Goal: Task Accomplishment & Management: Complete application form

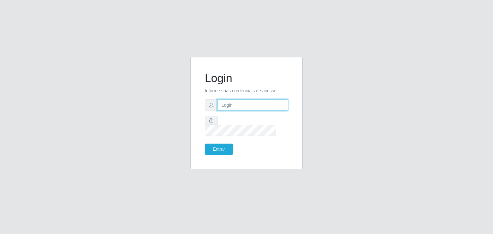
drag, startPoint x: 0, startPoint y: 0, endPoint x: 240, endPoint y: 112, distance: 264.6
click at [240, 111] on input "text" at bounding box center [252, 104] width 71 height 11
type input "L"
type input "larissa.nayara@grupoqrz.com.br"
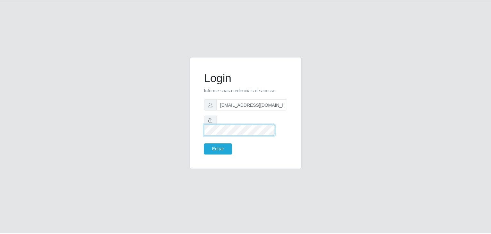
scroll to position [0, 0]
click at [227, 144] on button "Entrar" at bounding box center [219, 149] width 28 height 11
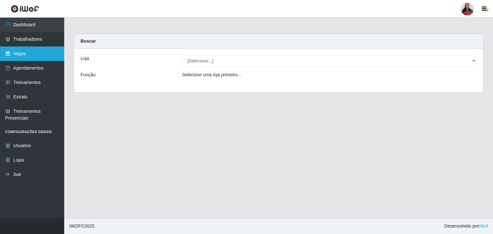
click at [23, 55] on link "Vagas" at bounding box center [32, 54] width 64 height 14
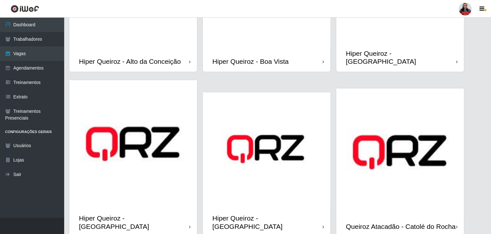
scroll to position [128, 0]
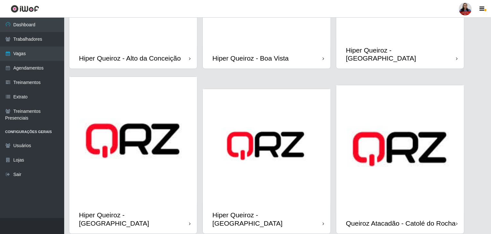
click at [296, 48] on div "Hiper Queiroz - Boa Vista" at bounding box center [267, 58] width 128 height 21
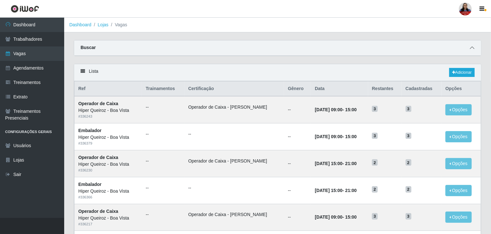
click at [473, 46] on icon at bounding box center [472, 48] width 4 height 4
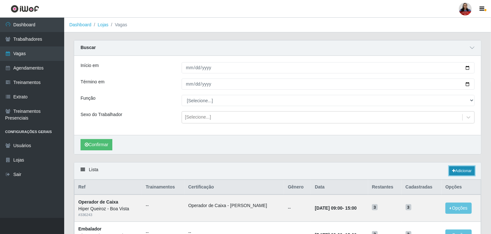
click at [465, 172] on link "Adicionar" at bounding box center [461, 171] width 25 height 9
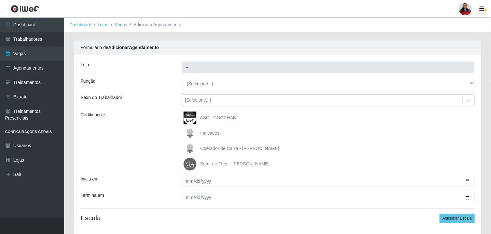
type input "Hiper Queiroz - Boa Vista"
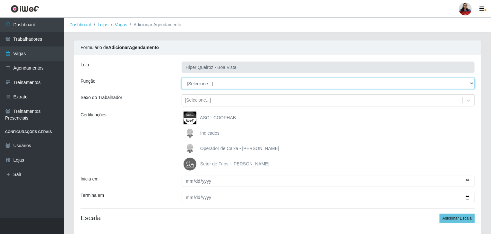
click at [233, 80] on select "[Selecione...] Auxiliar de Depósito Auxiliar de Depósito + Auxiliar de Depósito…" at bounding box center [328, 83] width 293 height 11
select select "110"
click at [182, 78] on select "[Selecione...] Auxiliar de Depósito Auxiliar de Depósito + Auxiliar de Depósito…" at bounding box center [328, 83] width 293 height 11
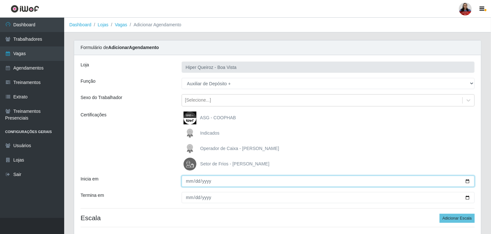
click at [466, 183] on input "Inicia em" at bounding box center [328, 181] width 293 height 11
type input "[DATE]"
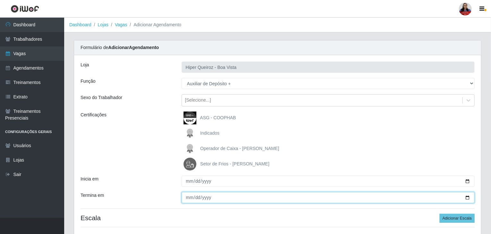
click at [467, 197] on input "Termina em" at bounding box center [328, 197] width 293 height 11
type input "[DATE]"
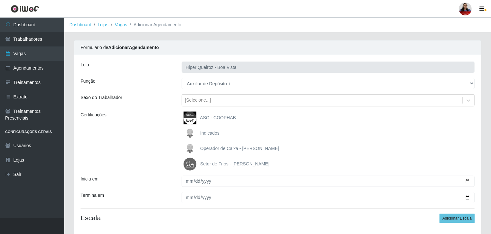
click at [163, 164] on div "Certificações" at bounding box center [126, 141] width 101 height 59
click at [456, 218] on button "Adicionar Escala" at bounding box center [457, 218] width 35 height 9
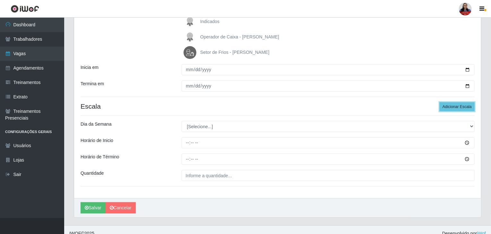
scroll to position [118, 0]
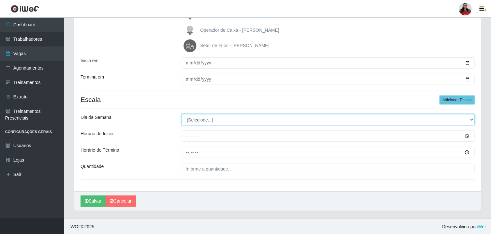
click at [253, 118] on select "[Selecione...] Segunda Terça Quarta Quinta Sexta Sábado Domingo" at bounding box center [328, 119] width 293 height 11
select select "6"
click at [182, 114] on select "[Selecione...] Segunda Terça Quarta Quinta Sexta Sábado Domingo" at bounding box center [328, 119] width 293 height 11
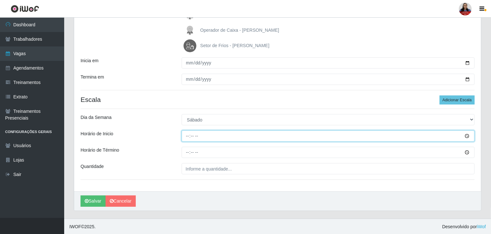
click at [187, 137] on input "Horário de Inicio" at bounding box center [328, 136] width 293 height 11
click at [189, 137] on input "Horário de Inicio" at bounding box center [328, 136] width 293 height 11
type input "08:00"
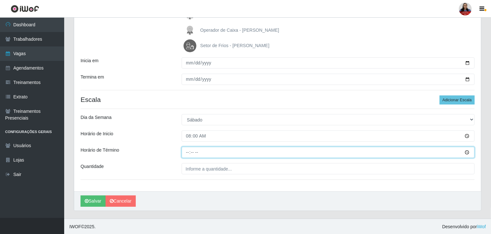
type input "14:00"
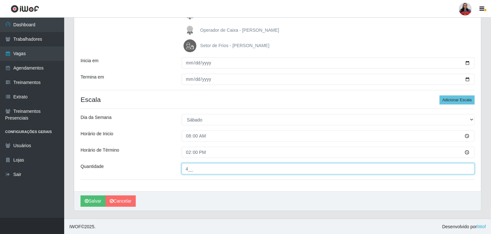
type input "4__"
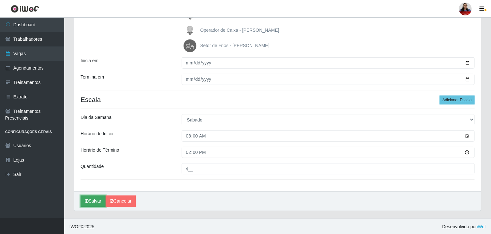
click at [99, 201] on button "Salvar" at bounding box center [93, 201] width 25 height 11
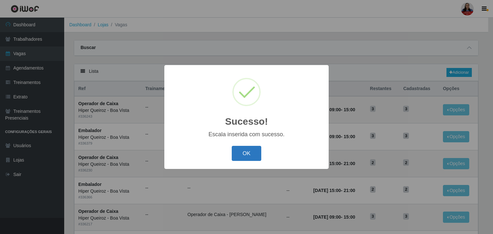
click at [252, 155] on button "OK" at bounding box center [247, 153] width 30 height 15
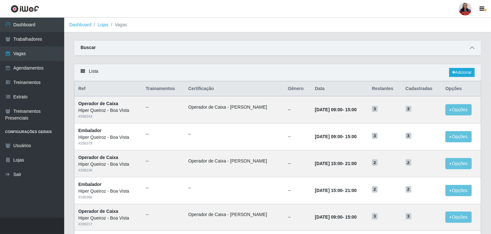
click at [474, 49] on icon at bounding box center [472, 48] width 4 height 4
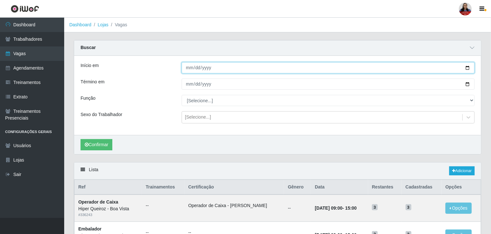
click at [467, 69] on input "Início em" at bounding box center [328, 67] width 293 height 11
type input "[DATE]"
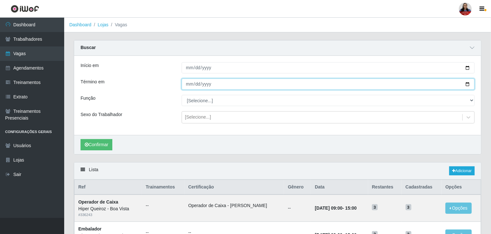
click at [468, 86] on input "Término em" at bounding box center [328, 84] width 293 height 11
type input "[DATE]"
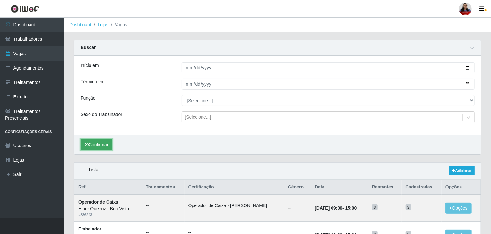
click at [106, 144] on button "Confirmar" at bounding box center [97, 144] width 32 height 11
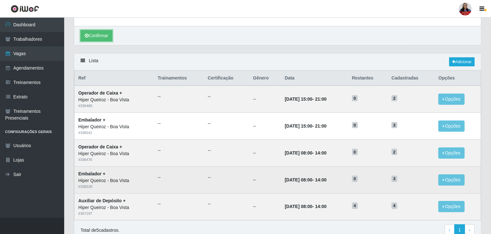
scroll to position [138, 0]
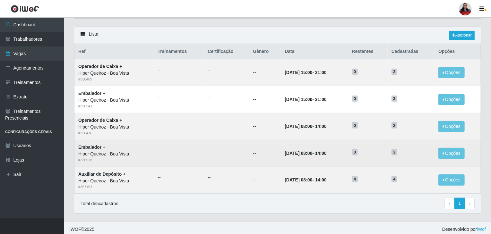
scroll to position [39, 0]
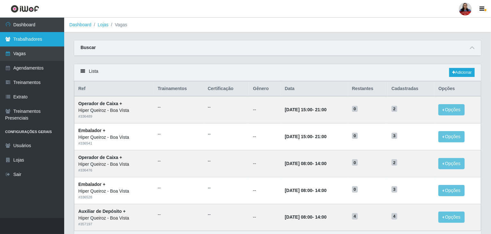
drag, startPoint x: 31, startPoint y: 43, endPoint x: 31, endPoint y: 40, distance: 3.2
click at [31, 43] on link "Trabalhadores" at bounding box center [32, 39] width 64 height 14
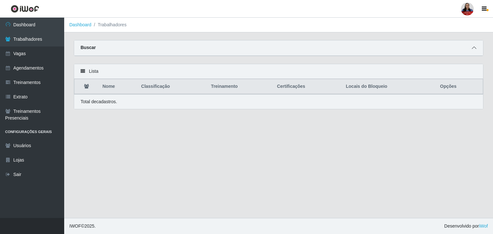
click at [474, 48] on icon at bounding box center [474, 48] width 4 height 4
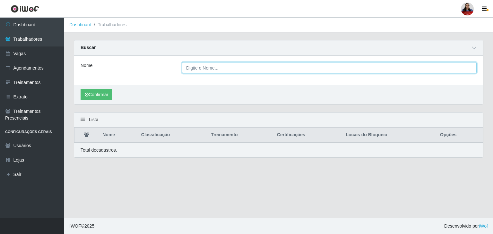
click at [250, 70] on input "Nome" at bounding box center [329, 67] width 295 height 11
paste input "Lissandro Ferreira dos Anjos Fernandes"
type input "Lissandro Ferreira dos Anjos Fernandes"
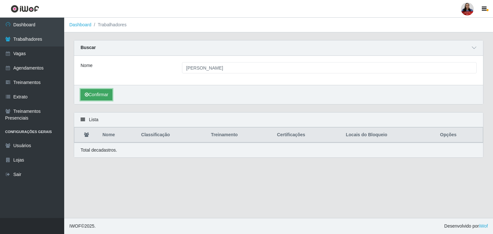
click at [92, 95] on button "Confirmar" at bounding box center [97, 94] width 32 height 11
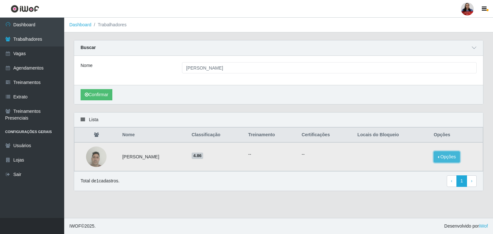
click at [453, 159] on button "Opções" at bounding box center [446, 156] width 26 height 11
click at [412, 164] on button "Bloquear - Loja" at bounding box center [407, 163] width 52 height 13
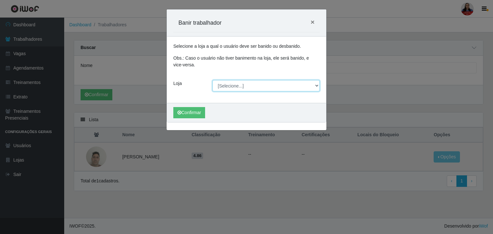
click at [282, 88] on select "[Selecione...] Hiper Queiroz - Alto da Conceição Hiper Queiroz - Boa Vista Hipe…" at bounding box center [265, 85] width 107 height 11
select select "465"
click at [212, 80] on select "[Selecione...] Hiper Queiroz - Alto da Conceição Hiper Queiroz - Boa Vista Hipe…" at bounding box center [265, 85] width 107 height 11
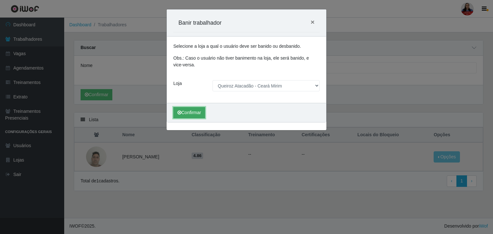
click at [193, 114] on button "Confirmar" at bounding box center [189, 112] width 32 height 11
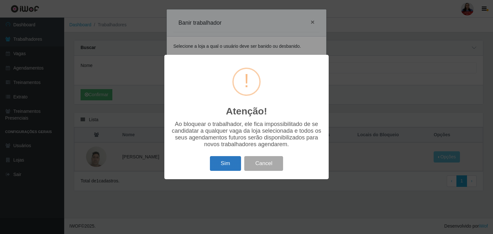
click at [226, 167] on button "Sim" at bounding box center [225, 163] width 31 height 15
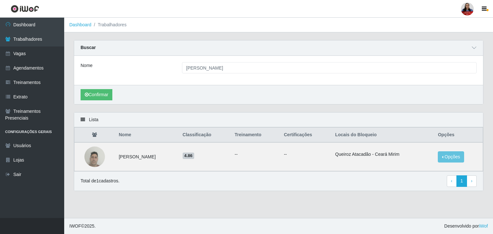
click at [331, 207] on main "Dashboard Trabalhadores Carregando... Buscar Nome Lissandro Ferreira dos Anjos …" at bounding box center [278, 118] width 429 height 201
click at [454, 158] on button "Opções" at bounding box center [451, 156] width 26 height 11
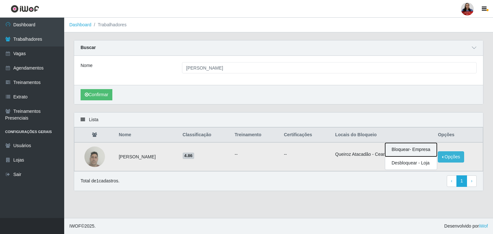
click at [424, 152] on button "Bloquear - Empresa" at bounding box center [411, 149] width 52 height 13
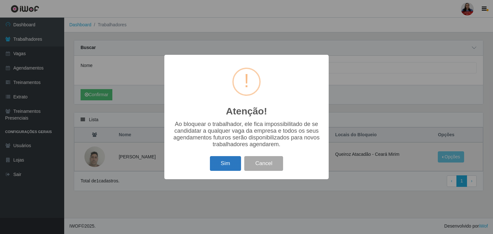
click at [231, 171] on button "Sim" at bounding box center [225, 163] width 31 height 15
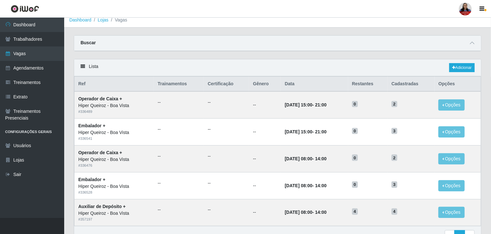
scroll to position [32, 0]
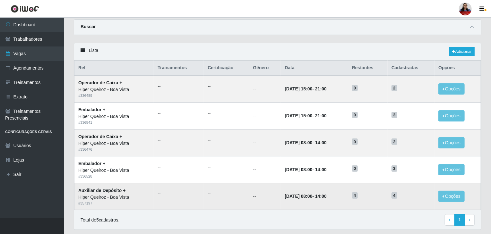
scroll to position [32, 0]
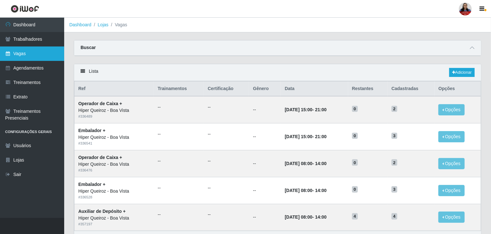
click at [28, 57] on link "Vagas" at bounding box center [32, 54] width 64 height 14
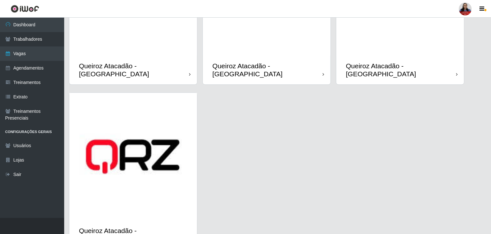
scroll to position [610, 0]
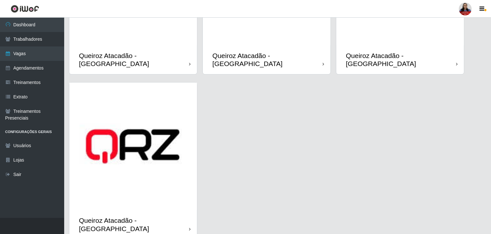
click at [169, 179] on img at bounding box center [133, 147] width 128 height 128
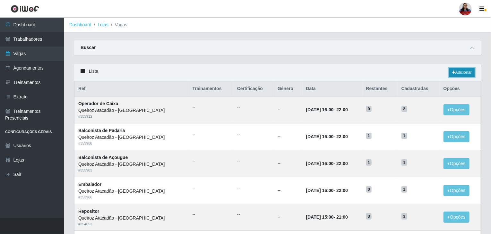
click at [456, 73] on link "Adicionar" at bounding box center [461, 72] width 25 height 9
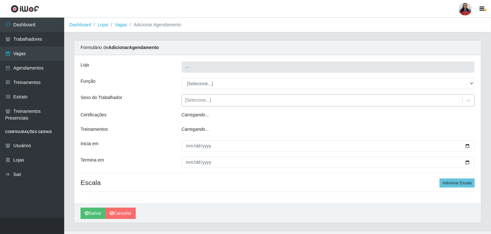
type input "Queiroz Atacadão - [GEOGRAPHIC_DATA]"
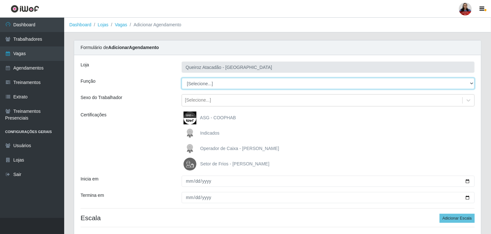
click at [214, 85] on select "[Selecione...] Balconista de Açougue Balconista de Açougue + Balconista de Açou…" at bounding box center [328, 83] width 293 height 11
click at [182, 78] on select "[Selecione...] Balconista de Açougue Balconista de Açougue + Balconista de Açou…" at bounding box center [328, 83] width 293 height 11
click at [240, 86] on select "[Selecione...] Balconista de Açougue Balconista de Açougue + Balconista de Açou…" at bounding box center [328, 83] width 293 height 11
select select "86"
click at [182, 78] on select "[Selecione...] Balconista de Açougue Balconista de Açougue + Balconista de Açou…" at bounding box center [328, 83] width 293 height 11
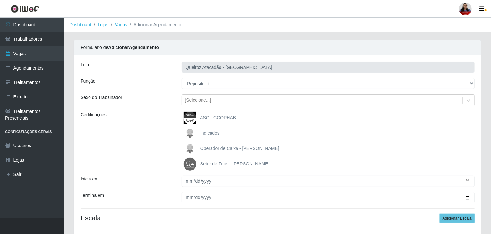
click at [167, 102] on div "Sexo do Trabalhador" at bounding box center [126, 100] width 101 height 12
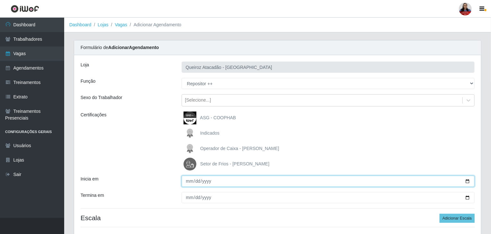
click at [467, 182] on input "Inicia em" at bounding box center [328, 181] width 293 height 11
type input "2025-10-12"
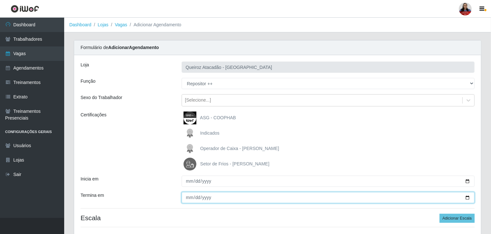
click at [469, 199] on input "Termina em" at bounding box center [328, 197] width 293 height 11
type input "2025-10-12"
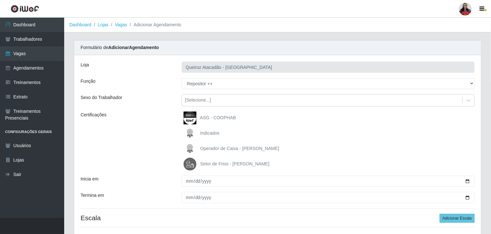
click at [164, 164] on div "Certificações" at bounding box center [126, 141] width 101 height 59
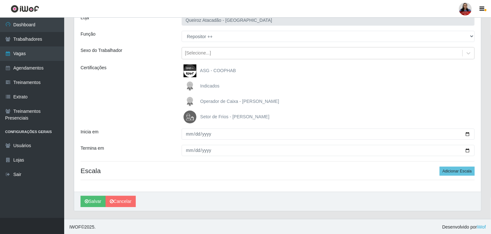
scroll to position [47, 0]
click at [463, 174] on button "Adicionar Escala" at bounding box center [457, 171] width 35 height 9
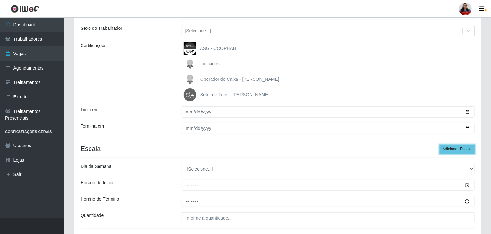
scroll to position [112, 0]
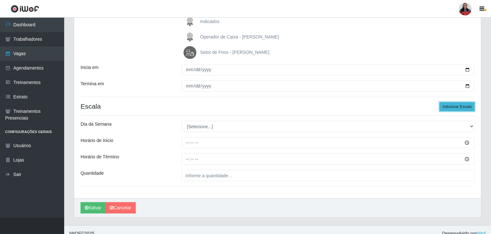
click at [458, 108] on button "Adicionar Escala" at bounding box center [457, 106] width 35 height 9
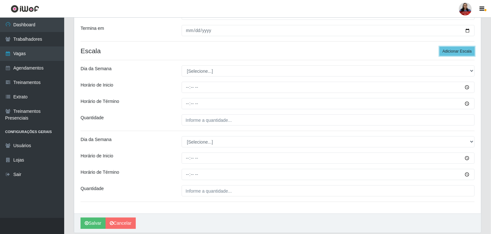
scroll to position [176, 0]
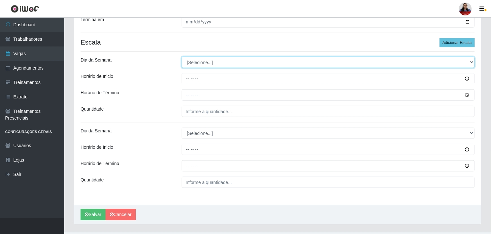
click at [253, 65] on select "[Selecione...] Segunda Terça Quarta Quinta Sexta Sábado Domingo" at bounding box center [328, 62] width 293 height 11
select select "0"
click at [182, 57] on select "[Selecione...] Segunda Terça Quarta Quinta Sexta Sábado Domingo" at bounding box center [328, 62] width 293 height 11
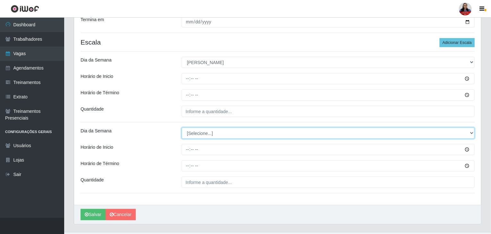
click at [206, 130] on select "[Selecione...] Segunda Terça Quarta Quinta Sexta Sábado Domingo" at bounding box center [328, 133] width 293 height 11
select select "0"
click at [182, 128] on select "[Selecione...] Segunda Terça Quarta Quinta Sexta Sábado Domingo" at bounding box center [328, 133] width 293 height 11
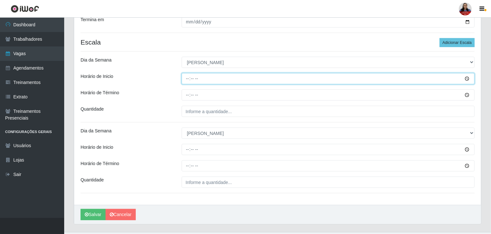
click at [187, 79] on input "Horário de Inicio" at bounding box center [328, 78] width 293 height 11
type input "08:00"
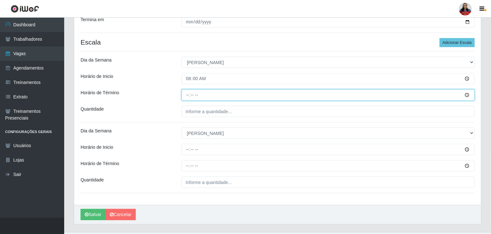
type input "14:00"
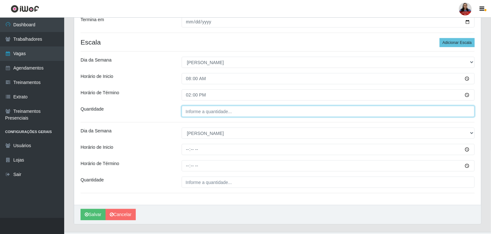
type input "___"
type input "3__"
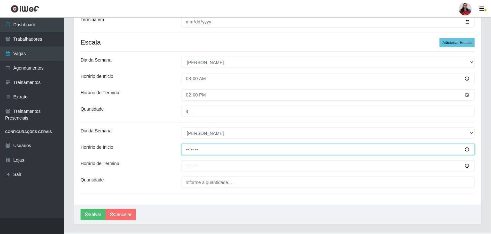
type input "14:00"
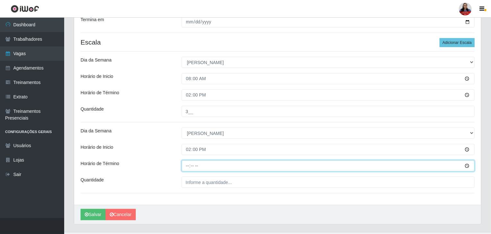
type input "20:00"
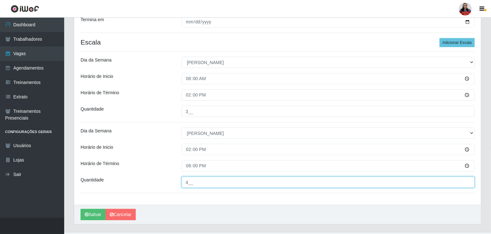
type input "4__"
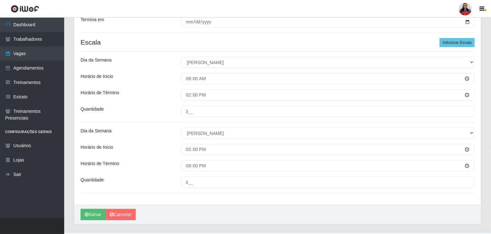
click at [163, 122] on div "Loja Queiroz Atacadão - São Gonçalo do Amarante Função [Selecione...] Balconist…" at bounding box center [277, 42] width 407 height 326
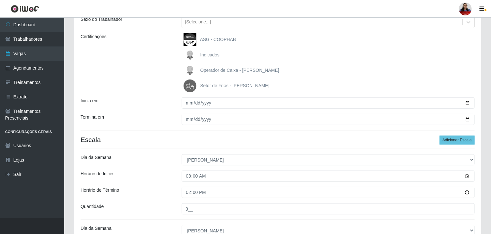
scroll to position [189, 0]
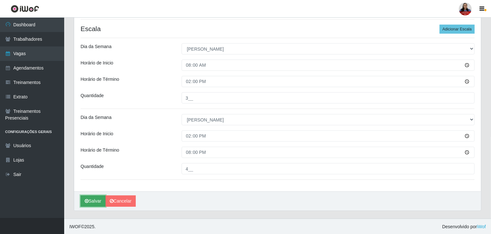
click at [90, 197] on button "Salvar" at bounding box center [93, 201] width 25 height 11
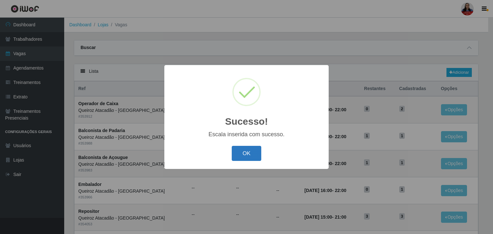
click at [247, 150] on button "OK" at bounding box center [247, 153] width 30 height 15
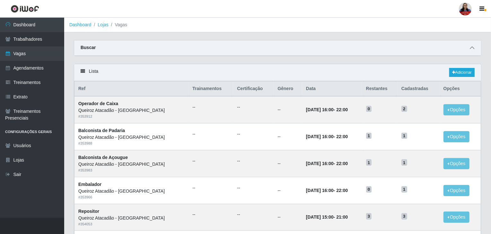
click at [470, 50] on icon at bounding box center [472, 48] width 4 height 4
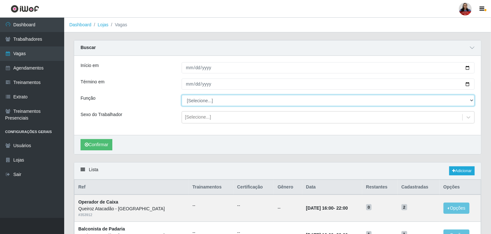
click at [214, 106] on select "[Selecione...] Balconista de Açougue Balconista de Açougue + Balconista de Açou…" at bounding box center [328, 100] width 293 height 11
select select "86"
click at [182, 95] on select "[Selecione...] Balconista de Açougue Balconista de Açougue + Balconista de Açou…" at bounding box center [328, 100] width 293 height 11
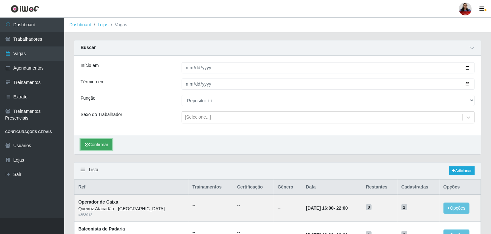
click at [105, 145] on button "Confirmar" at bounding box center [97, 144] width 32 height 11
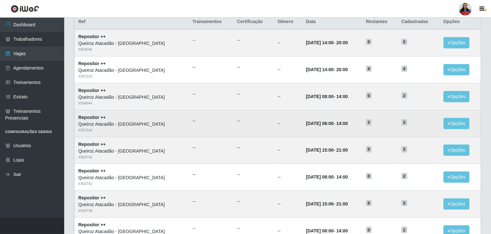
scroll to position [218, 0]
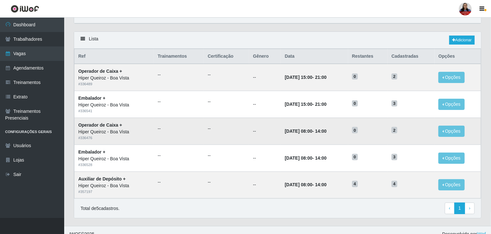
scroll to position [39, 0]
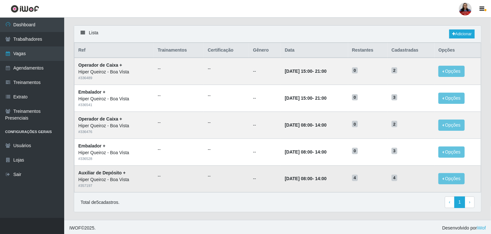
scroll to position [39, 0]
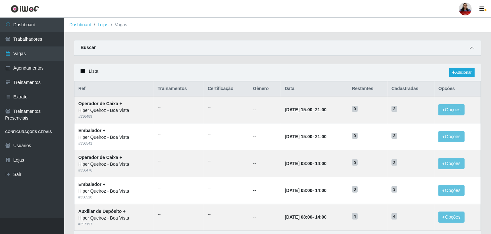
click at [474, 47] on icon at bounding box center [472, 48] width 4 height 4
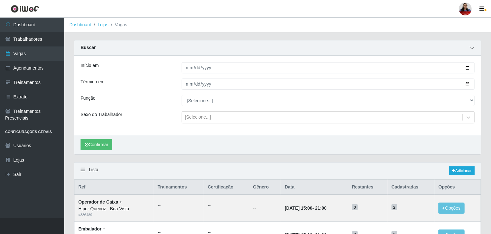
click at [473, 47] on icon at bounding box center [472, 48] width 4 height 4
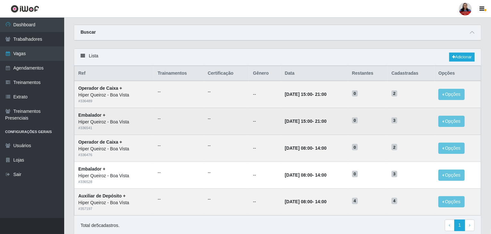
scroll to position [39, 0]
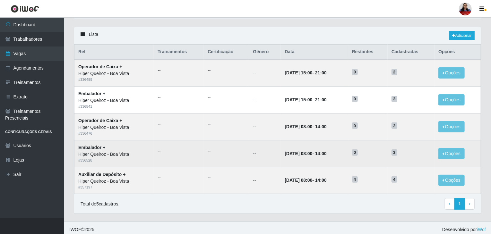
scroll to position [39, 0]
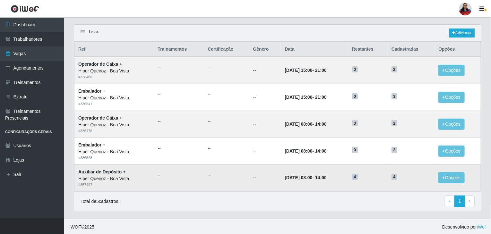
drag, startPoint x: 363, startPoint y: 178, endPoint x: 360, endPoint y: 177, distance: 3.3
click at [358, 177] on span "4" at bounding box center [355, 177] width 6 height 6
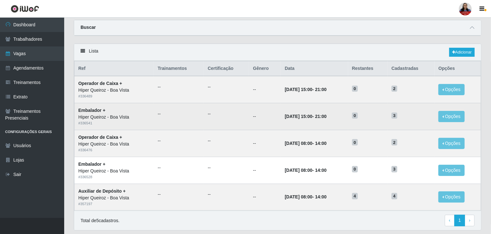
scroll to position [39, 0]
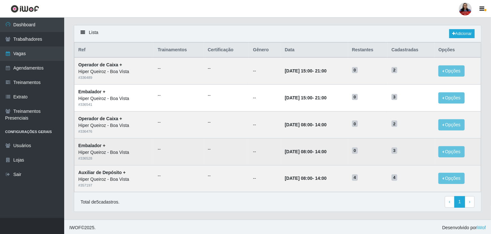
scroll to position [39, 0]
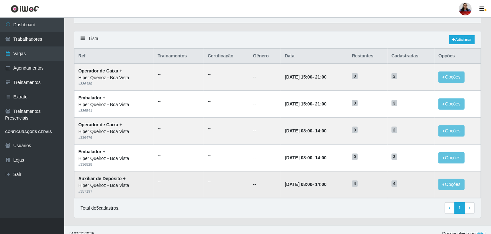
scroll to position [39, 0]
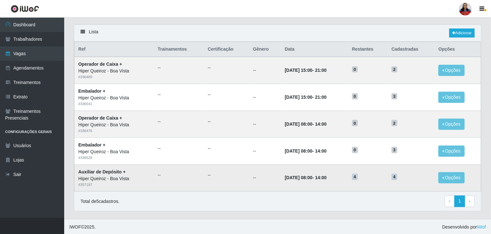
drag, startPoint x: 362, startPoint y: 175, endPoint x: 413, endPoint y: 176, distance: 51.4
click at [413, 176] on tr "Auxiliar de Depósito + Hiper Queiroz - Boa Vista # 357197 -- -- -- 11/10/2025, …" at bounding box center [277, 178] width 407 height 27
click at [397, 174] on span "4" at bounding box center [394, 177] width 6 height 6
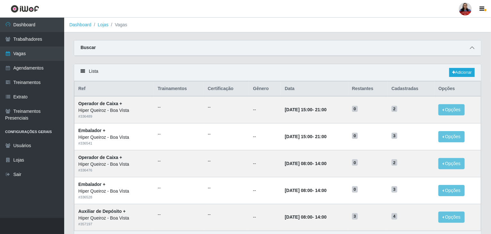
click at [472, 48] on icon at bounding box center [472, 48] width 4 height 4
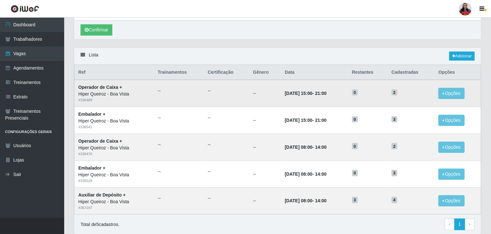
scroll to position [138, 0]
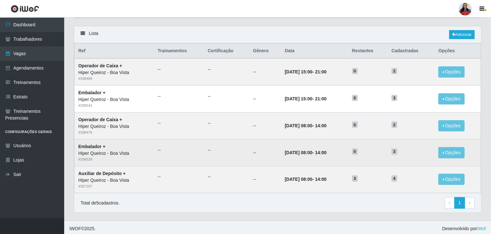
scroll to position [39, 0]
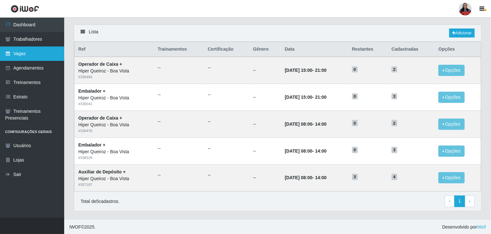
click at [37, 55] on link "Vagas" at bounding box center [32, 54] width 64 height 14
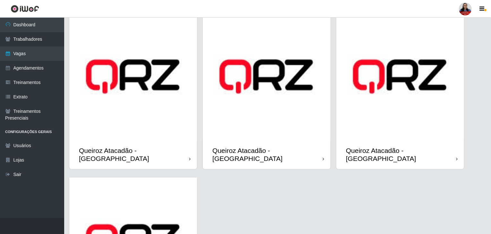
scroll to position [494, 0]
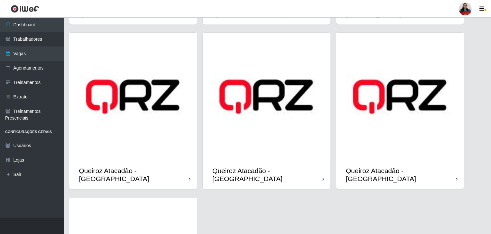
click at [299, 139] on img at bounding box center [267, 97] width 128 height 128
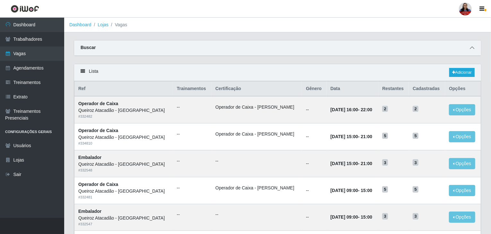
click at [473, 46] on icon at bounding box center [472, 48] width 4 height 4
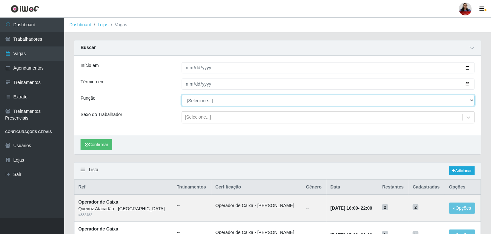
click at [466, 100] on select "[Selecione...] Auxiliar de Depósito Auxiliar de Depósito + Auxiliar de Depósito…" at bounding box center [328, 100] width 293 height 11
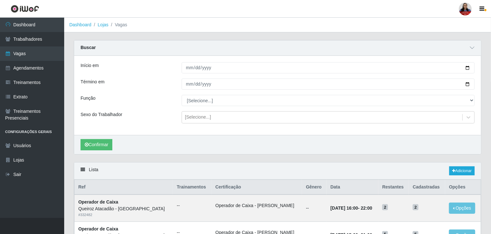
click at [149, 99] on div "Função" at bounding box center [126, 100] width 101 height 11
click at [459, 168] on link "Adicionar" at bounding box center [461, 171] width 25 height 9
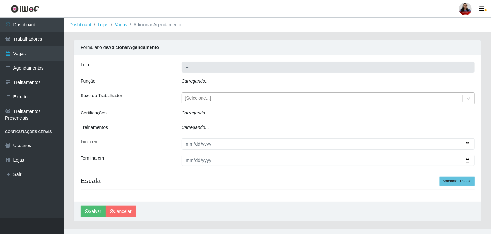
type input "Queiroz Atacadão - [GEOGRAPHIC_DATA]"
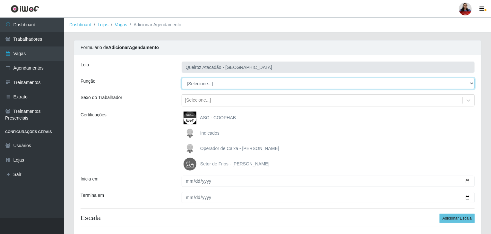
click at [211, 83] on select "[Selecione...] Auxiliar de Depósito Auxiliar de Depósito + Auxiliar de Depósito…" at bounding box center [328, 83] width 293 height 11
click at [182, 78] on select "[Selecione...] Auxiliar de Depósito Auxiliar de Depósito + Auxiliar de Depósito…" at bounding box center [328, 83] width 293 height 11
click at [233, 78] on select "[Selecione...] Auxiliar de Depósito Auxiliar de Depósito + Auxiliar de Depósito…" at bounding box center [328, 83] width 293 height 11
click at [182, 78] on select "[Selecione...] Auxiliar de Depósito Auxiliar de Depósito + Auxiliar de Depósito…" at bounding box center [328, 83] width 293 height 11
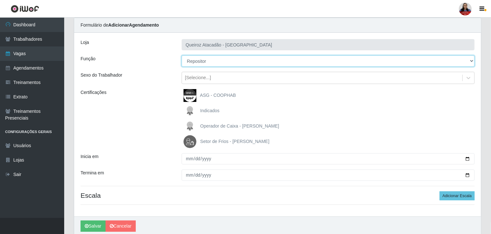
scroll to position [47, 0]
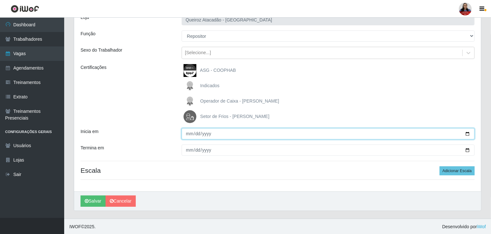
click at [468, 134] on input "Inicia em" at bounding box center [328, 133] width 293 height 11
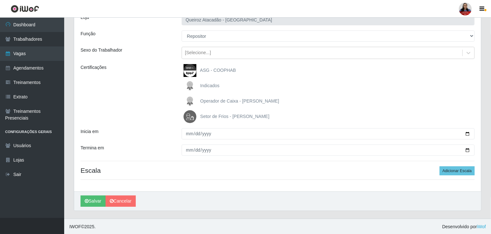
click at [146, 69] on div "Certificações" at bounding box center [126, 93] width 101 height 59
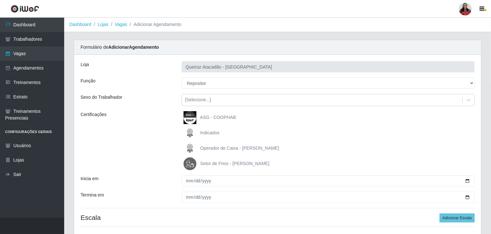
scroll to position [0, 0]
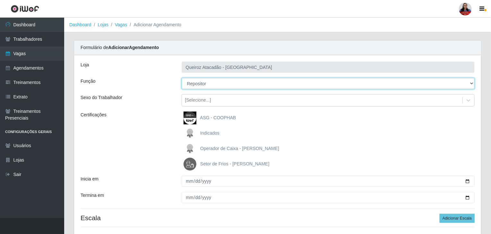
click at [208, 84] on select "[Selecione...] Auxiliar de Depósito Auxiliar de Depósito + Auxiliar de Depósito…" at bounding box center [328, 83] width 293 height 11
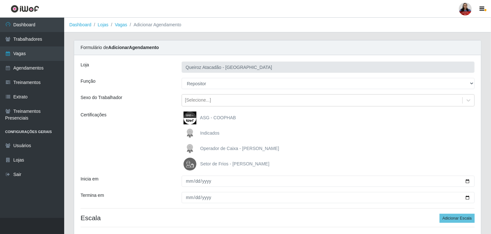
click at [153, 129] on div "Certificações" at bounding box center [126, 141] width 101 height 59
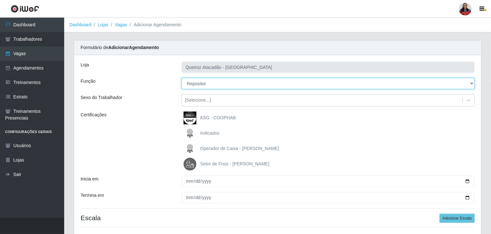
click at [244, 86] on select "[Selecione...] Auxiliar de Depósito Auxiliar de Depósito + Auxiliar de Depósito…" at bounding box center [328, 83] width 293 height 11
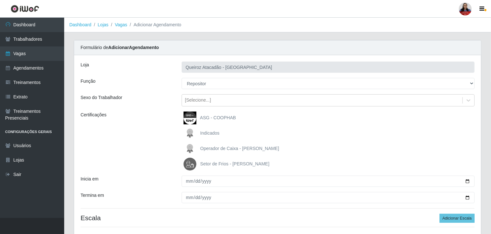
click at [136, 133] on div "Certificações" at bounding box center [126, 141] width 101 height 59
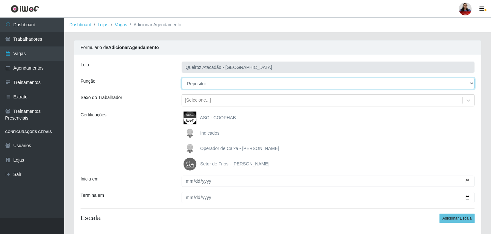
click at [247, 84] on select "[Selecione...] Auxiliar de Depósito Auxiliar de Depósito + Auxiliar de Depósito…" at bounding box center [328, 83] width 293 height 11
select select "112"
click at [182, 78] on select "[Selecione...] Auxiliar de Depósito Auxiliar de Depósito + Auxiliar de Depósito…" at bounding box center [328, 83] width 293 height 11
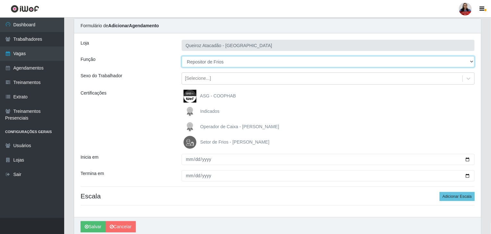
scroll to position [47, 0]
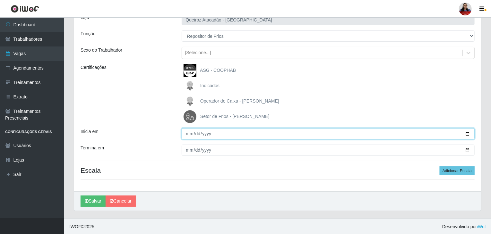
click at [468, 133] on input "Inicia em" at bounding box center [328, 133] width 293 height 11
type input "[DATE]"
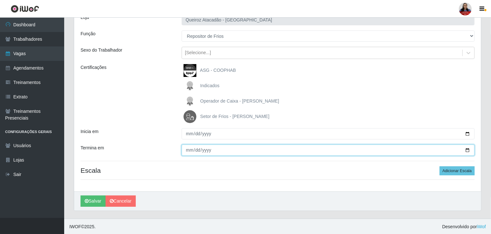
click at [468, 150] on input "Termina em" at bounding box center [328, 150] width 293 height 11
type input "[DATE]"
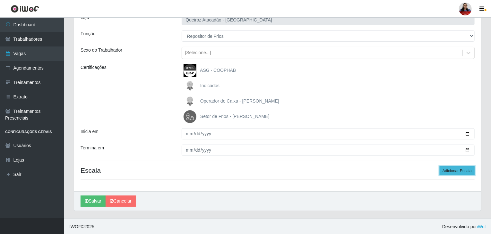
click at [465, 173] on button "Adicionar Escala" at bounding box center [457, 171] width 35 height 9
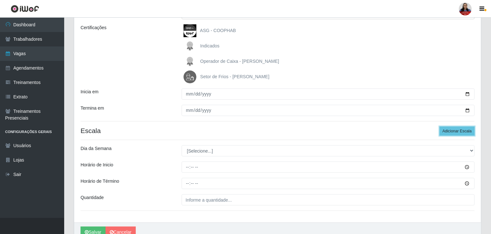
scroll to position [118, 0]
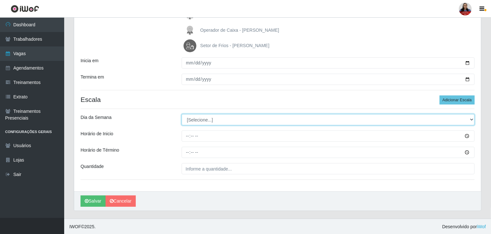
click at [227, 122] on select "[Selecione...] Segunda Terça Quarta Quinta Sexta Sábado Domingo" at bounding box center [328, 119] width 293 height 11
select select "1"
click at [182, 114] on select "[Selecione...] Segunda Terça Quarta Quinta Sexta Sábado Domingo" at bounding box center [328, 119] width 293 height 11
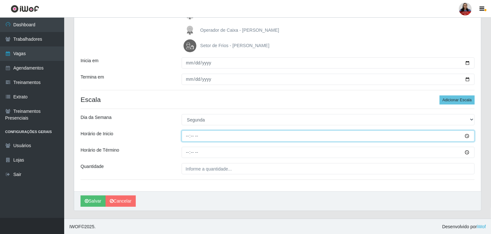
click at [189, 137] on input "Horário de Inicio" at bounding box center [328, 136] width 293 height 11
type input "16:00"
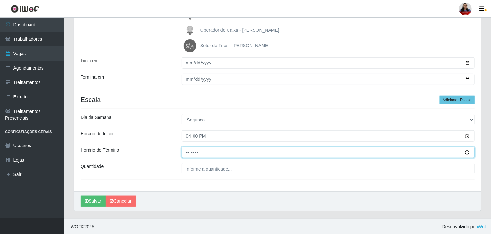
type input "22:00"
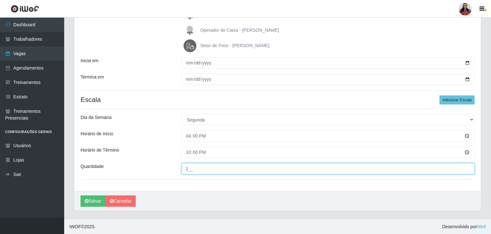
type input "2__"
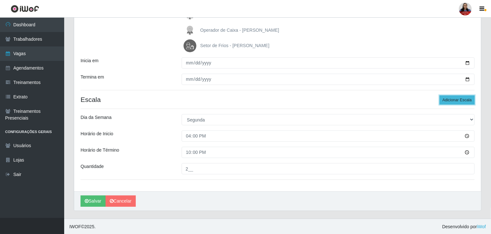
click at [447, 99] on button "Adicionar Escala" at bounding box center [457, 100] width 35 height 9
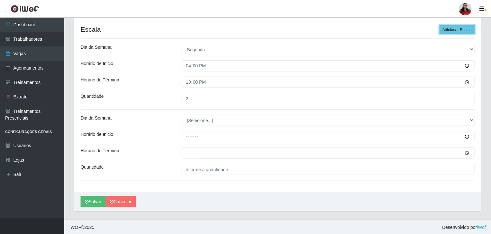
scroll to position [189, 0]
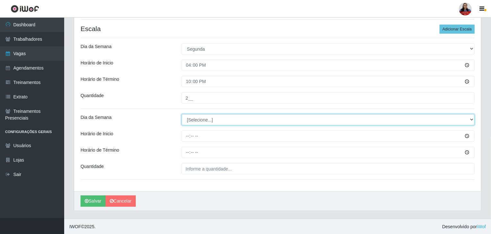
click at [199, 122] on select "[Selecione...] Segunda Terça Quarta Quinta Sexta Sábado Domingo" at bounding box center [328, 119] width 293 height 11
select select "1"
click at [182, 114] on select "[Selecione...] Segunda Terça Quarta Quinta Sexta Sábado Domingo" at bounding box center [328, 119] width 293 height 11
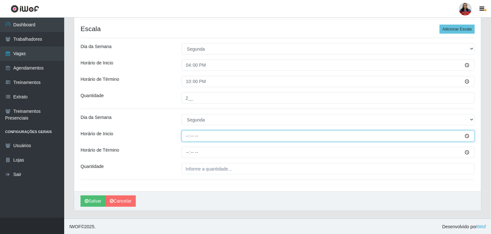
click at [187, 138] on input "Horário de Inicio" at bounding box center [328, 136] width 293 height 11
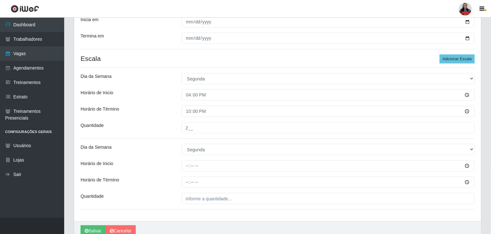
scroll to position [160, 0]
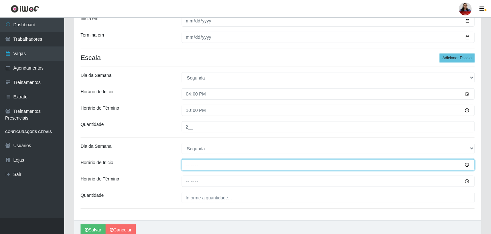
click at [188, 166] on input "Horário de Inicio" at bounding box center [328, 164] width 293 height 11
type input "14:00"
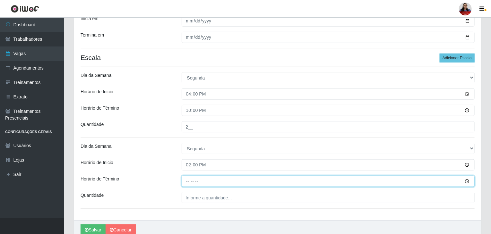
type input "20:00"
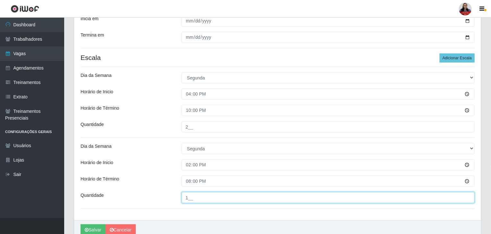
type input "1__"
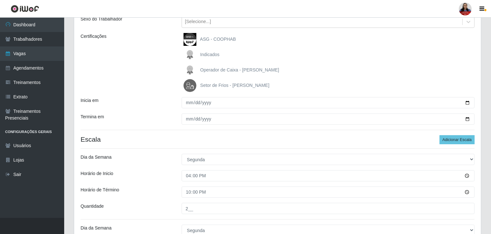
scroll to position [162, 0]
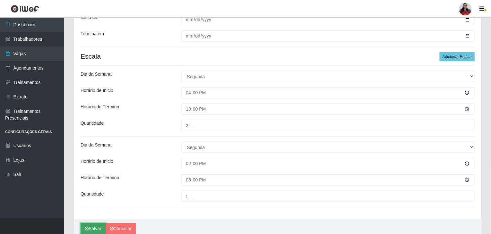
click at [92, 229] on button "Salvar" at bounding box center [93, 228] width 25 height 11
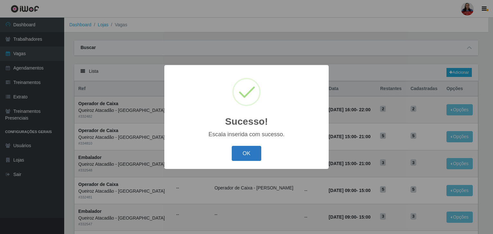
click at [243, 157] on button "OK" at bounding box center [247, 153] width 30 height 15
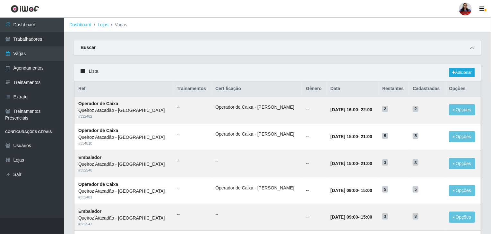
click at [472, 49] on icon at bounding box center [472, 48] width 4 height 4
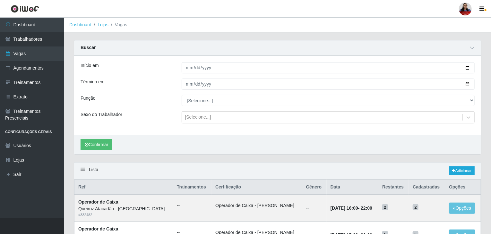
click at [338, 106] on div "Início em Término em Função [Selecione...] Auxiliar de Depósito Auxiliar de Dep…" at bounding box center [277, 95] width 407 height 79
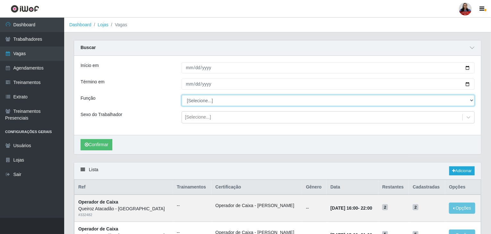
click at [339, 101] on select "[Selecione...] Auxiliar de Depósito Auxiliar de Depósito + Auxiliar de Depósito…" at bounding box center [328, 100] width 293 height 11
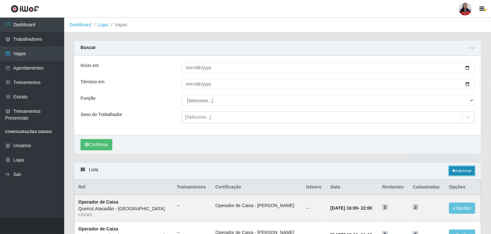
click at [456, 170] on link "Adicionar" at bounding box center [461, 171] width 25 height 9
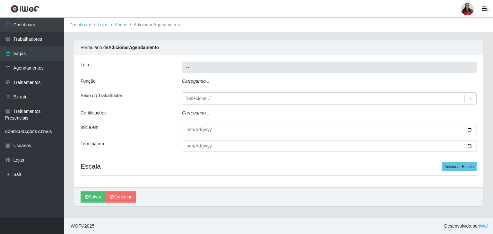
type input "Queiroz Atacadão - [GEOGRAPHIC_DATA]"
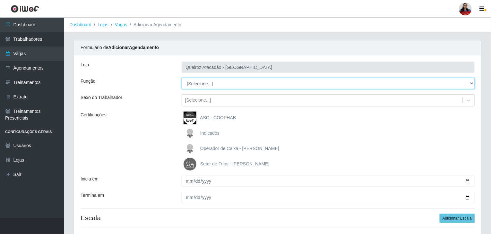
click at [223, 84] on select "[Selecione...] Auxiliar de Depósito Auxiliar de Depósito + Auxiliar de Depósito…" at bounding box center [328, 83] width 293 height 11
select select "107"
click at [182, 78] on select "[Selecione...] Auxiliar de Depósito Auxiliar de Depósito + Auxiliar de Depósito…" at bounding box center [328, 83] width 293 height 11
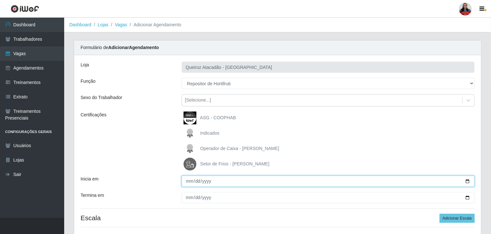
click at [468, 179] on input "Inicia em" at bounding box center [328, 181] width 293 height 11
type input "[DATE]"
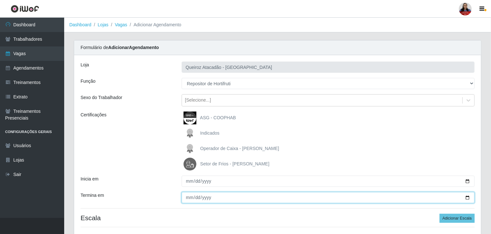
click at [467, 198] on input "Termina em" at bounding box center [328, 197] width 293 height 11
type input "[DATE]"
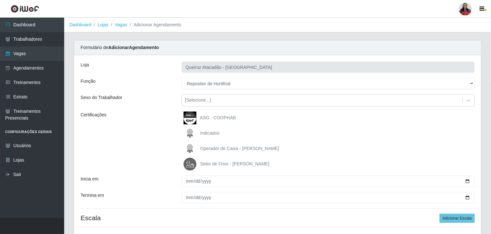
click at [159, 163] on div "Certificações" at bounding box center [126, 141] width 101 height 59
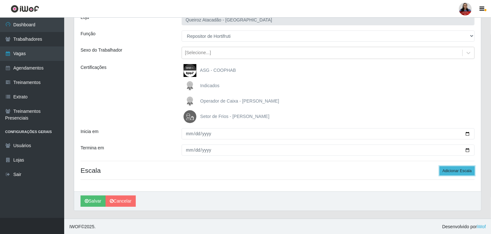
click at [451, 171] on button "Adicionar Escala" at bounding box center [457, 171] width 35 height 9
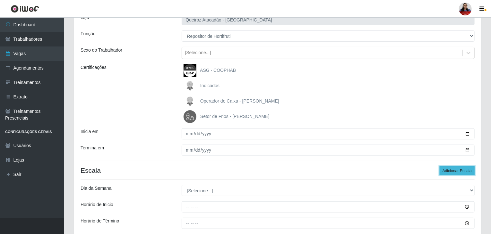
click at [451, 170] on button "Adicionar Escala" at bounding box center [457, 171] width 35 height 9
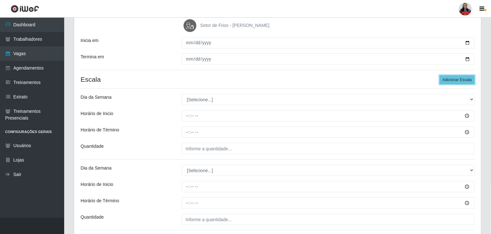
scroll to position [176, 0]
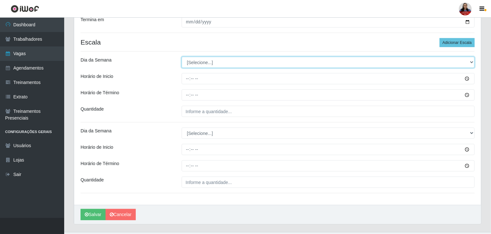
click at [268, 59] on select "[Selecione...] Segunda Terça Quarta Quinta Sexta Sábado Domingo" at bounding box center [328, 62] width 293 height 11
select select "1"
click at [182, 57] on select "[Selecione...] Segunda Terça Quarta Quinta Sexta Sábado Domingo" at bounding box center [328, 62] width 293 height 11
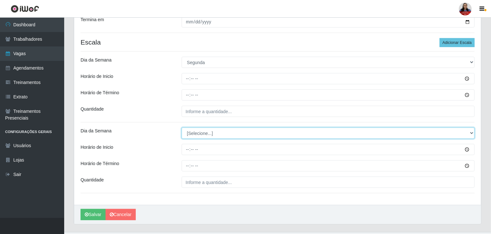
click at [245, 130] on select "[Selecione...] Segunda Terça Quarta Quinta Sexta Sábado Domingo" at bounding box center [328, 133] width 293 height 11
select select "1"
click at [182, 128] on select "[Selecione...] Segunda Terça Quarta Quinta Sexta Sábado Domingo" at bounding box center [328, 133] width 293 height 11
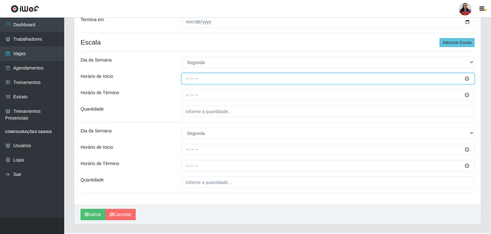
click at [189, 79] on input "Horário de Inicio" at bounding box center [328, 78] width 293 height 11
type input "14:00"
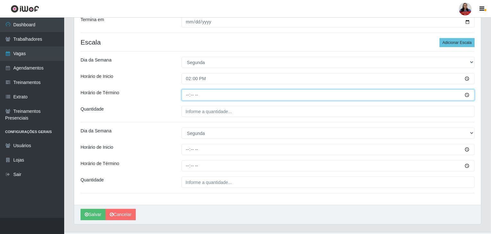
type input "20:00"
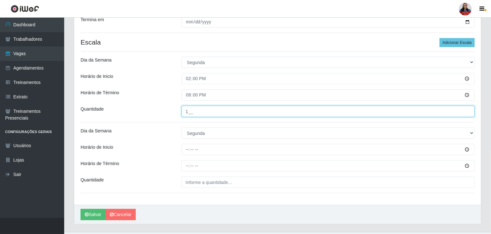
type input "1__"
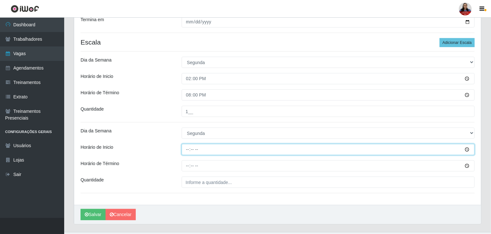
type input "16:00"
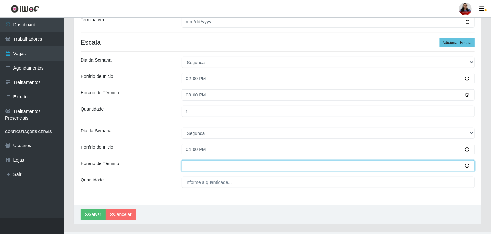
type input "22:00"
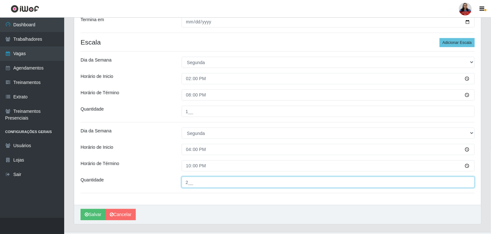
type input "2__"
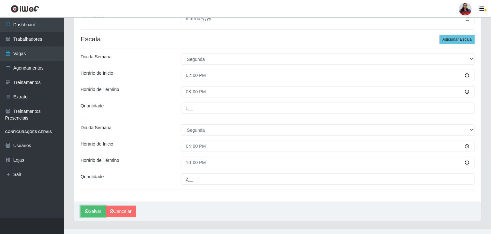
scroll to position [189, 0]
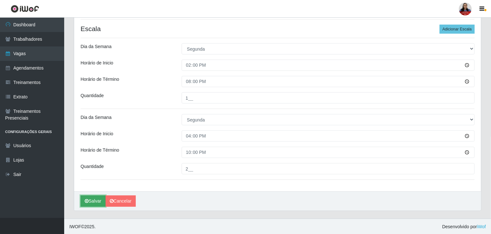
click at [98, 197] on button "Salvar" at bounding box center [93, 201] width 25 height 11
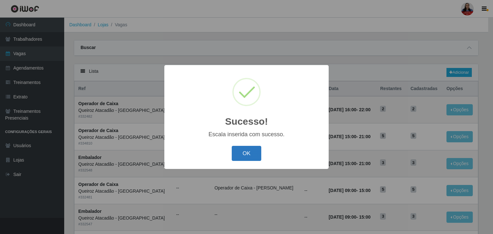
click at [245, 152] on button "OK" at bounding box center [247, 153] width 30 height 15
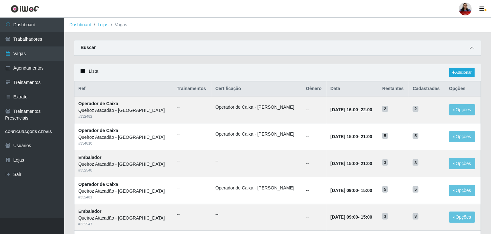
click at [471, 46] on icon at bounding box center [472, 48] width 4 height 4
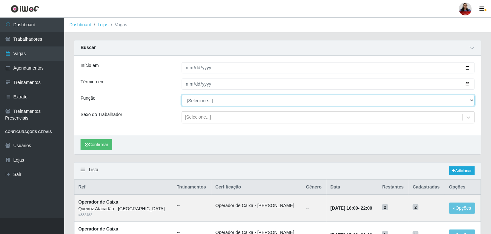
click at [232, 98] on select "[Selecione...] Auxiliar de Depósito Auxiliar de Depósito + Auxiliar de Depósito…" at bounding box center [328, 100] width 293 height 11
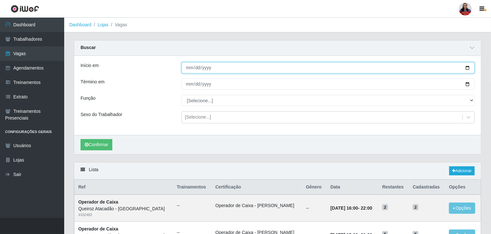
click at [467, 66] on input "Início em" at bounding box center [328, 67] width 293 height 11
type input "[DATE]"
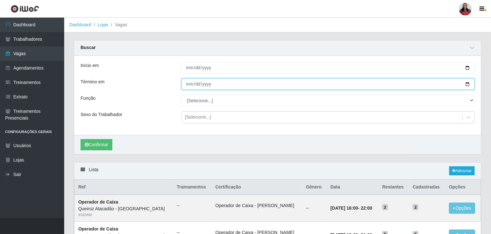
click at [468, 84] on input "Término em" at bounding box center [328, 84] width 293 height 11
type input "[DATE]"
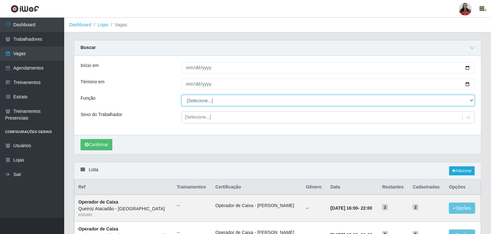
click at [206, 101] on select "[Selecione...] Auxiliar de Depósito Auxiliar de Depósito + Auxiliar de Depósito…" at bounding box center [328, 100] width 293 height 11
select select "107"
click at [182, 95] on select "[Selecione...] Auxiliar de Depósito Auxiliar de Depósito + Auxiliar de Depósito…" at bounding box center [328, 100] width 293 height 11
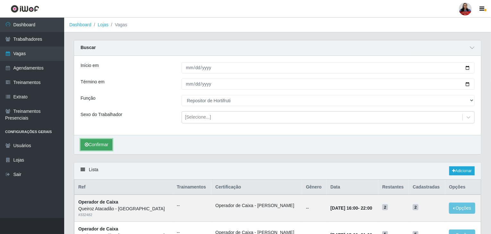
click at [101, 148] on button "Confirmar" at bounding box center [97, 144] width 32 height 11
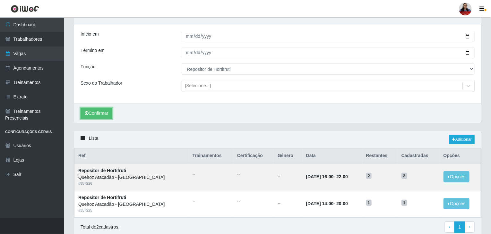
scroll to position [57, 0]
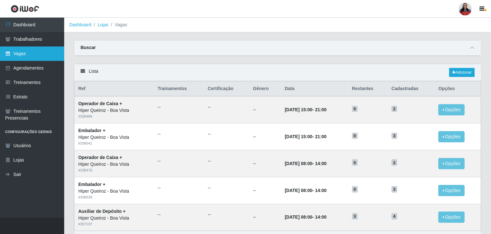
click at [25, 57] on link "Vagas" at bounding box center [32, 54] width 64 height 14
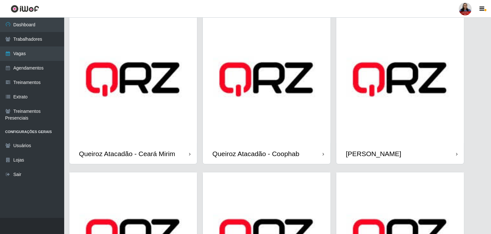
scroll to position [385, 0]
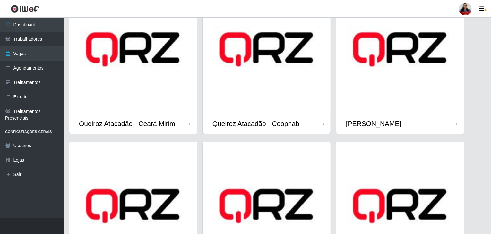
click at [376, 91] on img at bounding box center [400, 50] width 128 height 128
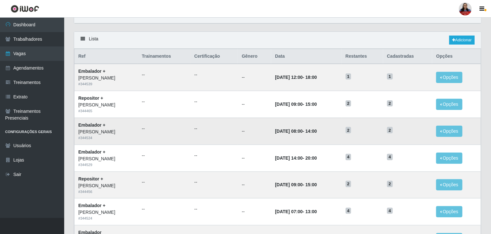
scroll to position [32, 0]
click at [459, 41] on link "Adicionar" at bounding box center [461, 40] width 25 height 9
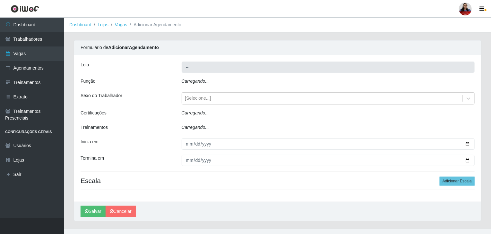
type input "[PERSON_NAME]"
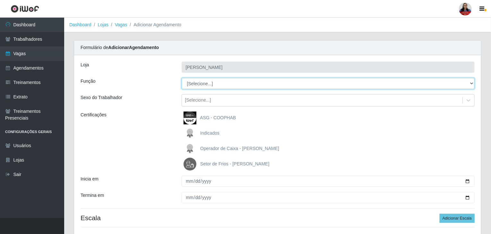
click at [280, 88] on select "[Selecione...] Embalador Embalador + Embalador ++ Panfleteiro Panfleteiro + Pan…" at bounding box center [328, 83] width 293 height 11
click at [246, 87] on select "[Selecione...] Embalador Embalador + Embalador ++ Panfleteiro Panfleteiro + Pan…" at bounding box center [328, 83] width 293 height 11
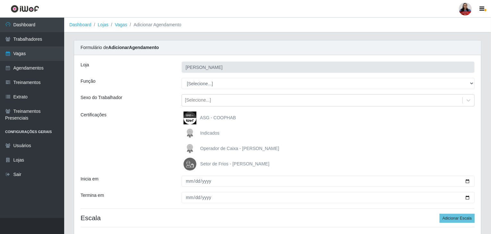
click at [145, 75] on div "Loja Queiroz Atacadão - João Câmara Função [Selecione...] Embalador Embalador +…" at bounding box center [277, 147] width 407 height 184
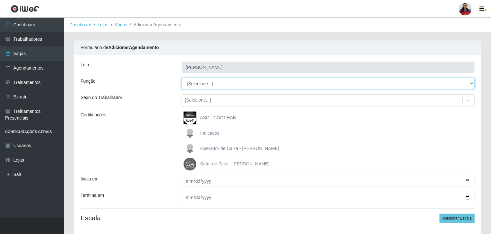
click at [209, 83] on select "[Selecione...] Embalador Embalador + Embalador ++ Panfleteiro Panfleteiro + Pan…" at bounding box center [328, 83] width 293 height 11
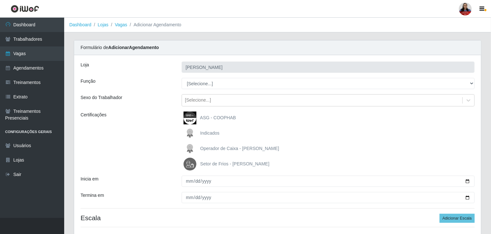
click at [106, 25] on link "Lojas" at bounding box center [103, 24] width 11 height 5
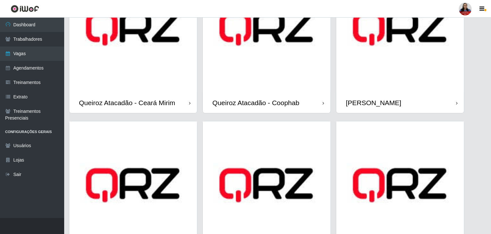
scroll to position [481, 0]
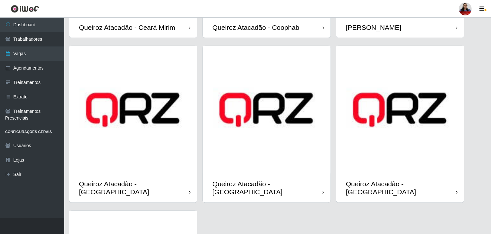
click at [154, 140] on img at bounding box center [133, 110] width 128 height 128
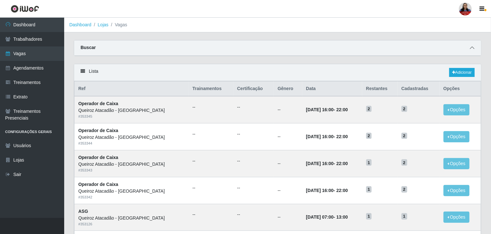
click at [473, 49] on icon at bounding box center [472, 48] width 4 height 4
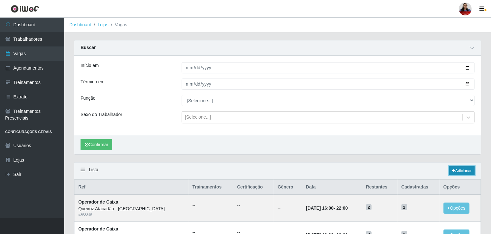
click at [463, 170] on link "Adicionar" at bounding box center [461, 171] width 25 height 9
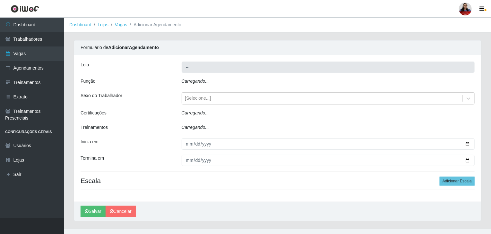
type input "Queiroz Atacadão - [GEOGRAPHIC_DATA]"
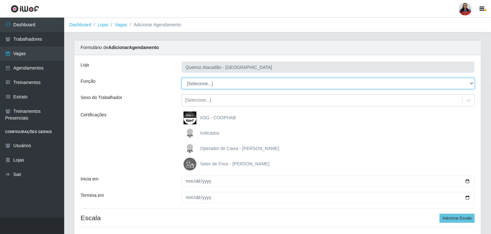
click at [233, 84] on select "[Selecione...] ASG ASG + ASG ++ Embalador Embalador + Embalador ++ Operador de …" at bounding box center [328, 83] width 293 height 11
select select "72"
click at [182, 78] on select "[Selecione...] ASG ASG + ASG ++ Embalador Embalador + Embalador ++ Operador de …" at bounding box center [328, 83] width 293 height 11
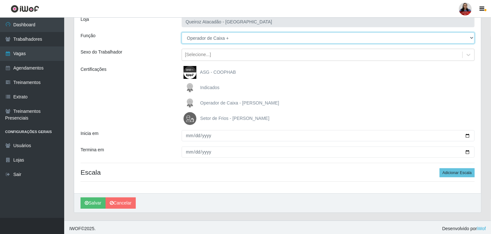
scroll to position [47, 0]
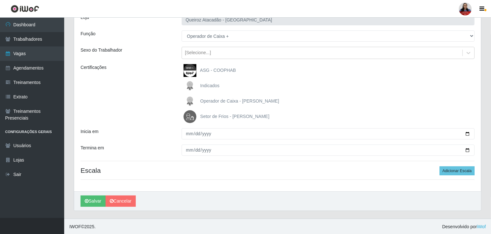
click at [159, 71] on div "Certificações" at bounding box center [126, 93] width 101 height 59
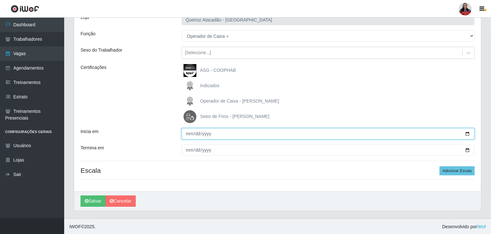
click at [468, 133] on input "Inicia em" at bounding box center [328, 133] width 293 height 11
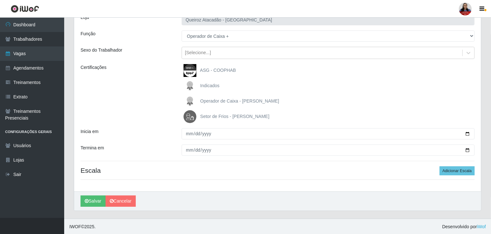
click at [298, 98] on div "Operador de Caixa - Queiroz Atacadão" at bounding box center [328, 101] width 293 height 13
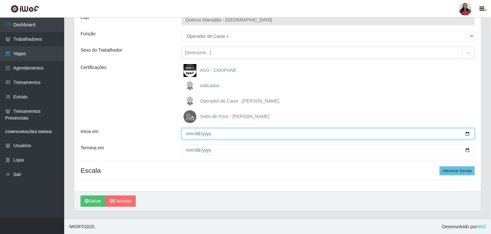
click at [467, 135] on input "Inicia em" at bounding box center [328, 133] width 293 height 11
type input "2025-10-11"
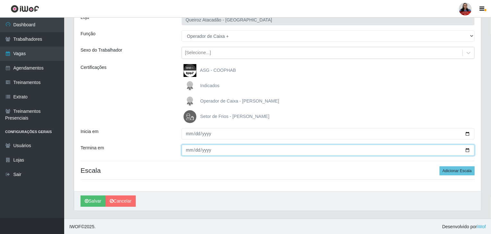
click at [467, 150] on input "Termina em" at bounding box center [328, 150] width 293 height 11
type input "2025-10-11"
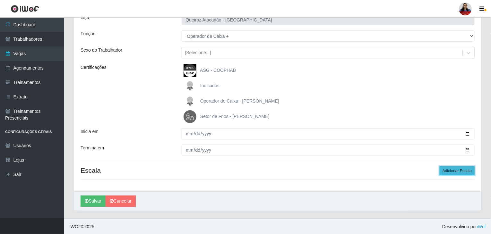
click at [459, 174] on button "Adicionar Escala" at bounding box center [457, 171] width 35 height 9
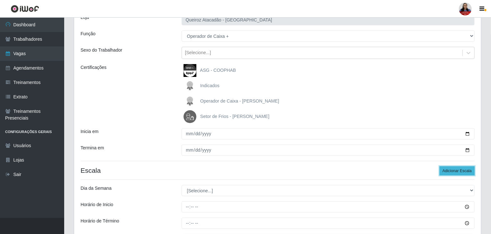
click at [459, 174] on button "Adicionar Escala" at bounding box center [457, 171] width 35 height 9
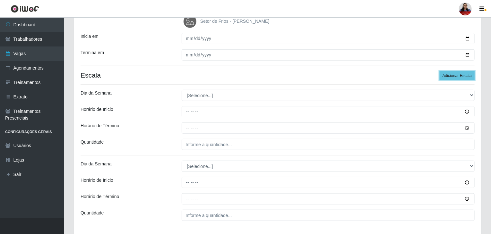
scroll to position [144, 0]
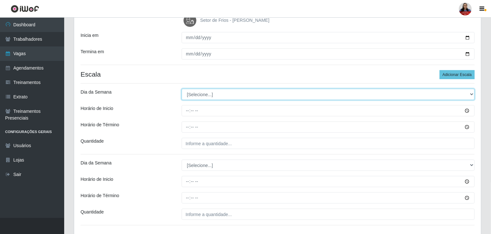
click at [232, 95] on select "[Selecione...] Segunda Terça Quarta Quinta Sexta Sábado Domingo" at bounding box center [328, 94] width 293 height 11
select select "6"
click at [182, 89] on select "[Selecione...] Segunda Terça Quarta Quinta Sexta Sábado Domingo" at bounding box center [328, 94] width 293 height 11
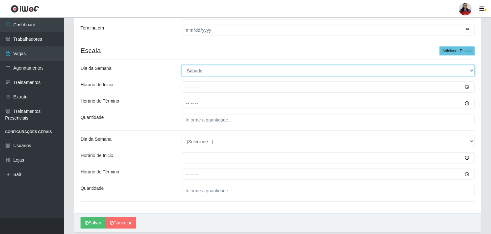
scroll to position [189, 0]
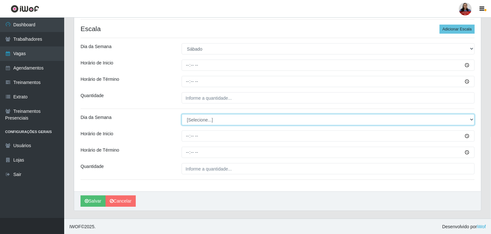
click at [247, 119] on select "[Selecione...] Segunda Terça Quarta Quinta Sexta Sábado Domingo" at bounding box center [328, 119] width 293 height 11
select select "6"
click at [182, 114] on select "[Selecione...] Segunda Terça Quarta Quinta Sexta Sábado Domingo" at bounding box center [328, 119] width 293 height 11
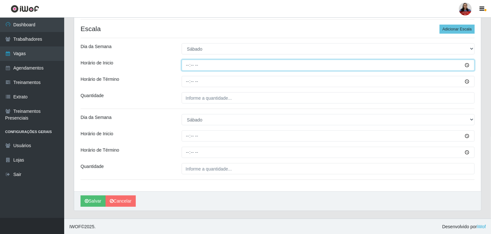
click at [187, 67] on input "Horário de Inicio" at bounding box center [328, 65] width 293 height 11
type input "11:00"
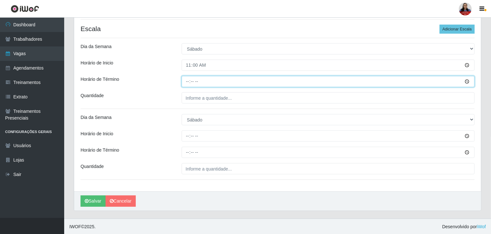
type input "17:00"
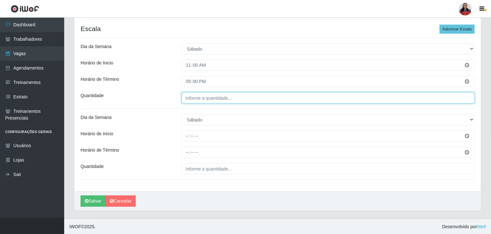
type input "___"
type input "1__"
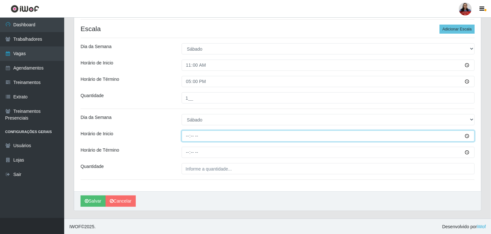
click at [189, 139] on input "Horário de Inicio" at bounding box center [328, 136] width 293 height 11
type input "12:00"
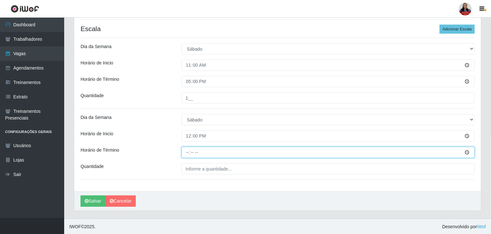
type input "18:00"
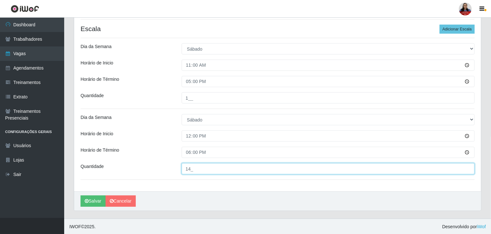
type input "14_"
click at [186, 168] on input "14_" at bounding box center [328, 168] width 293 height 11
type input "1__"
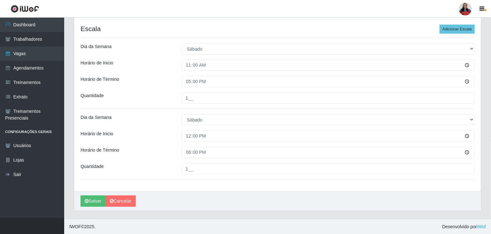
click at [152, 71] on div "Loja Queiroz Atacadão - Monte Castelo Função [Selecione...] ASG ASG + ASG ++ Em…" at bounding box center [277, 29] width 407 height 326
click at [90, 203] on button "Salvar" at bounding box center [93, 201] width 25 height 11
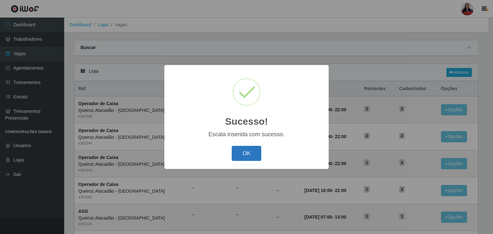
click at [246, 154] on button "OK" at bounding box center [247, 153] width 30 height 15
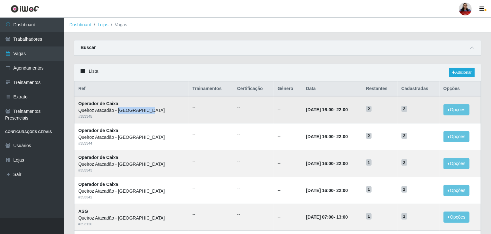
drag, startPoint x: 122, startPoint y: 111, endPoint x: 146, endPoint y: 111, distance: 24.4
click at [146, 111] on div "Queiroz Atacadão - [GEOGRAPHIC_DATA]" at bounding box center [131, 110] width 107 height 7
click at [189, 115] on td "--" at bounding box center [211, 109] width 45 height 27
click at [468, 71] on link "Adicionar" at bounding box center [461, 72] width 25 height 9
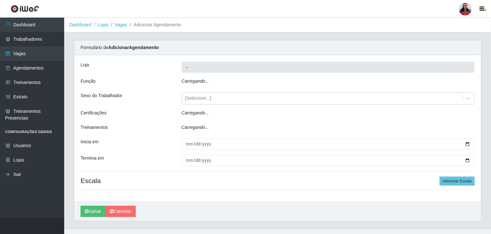
type input "Queiroz Atacadão - [GEOGRAPHIC_DATA]"
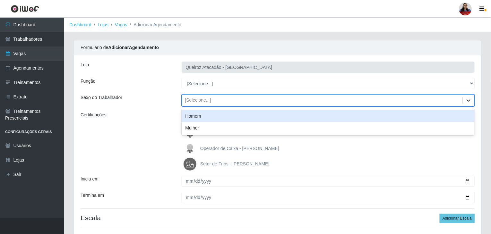
click at [470, 101] on icon at bounding box center [468, 100] width 6 height 6
click at [159, 94] on div "Loja Queiroz Atacadão - Monte Castelo Função [Selecione...] ASG ASG + ASG ++ Em…" at bounding box center [277, 147] width 407 height 184
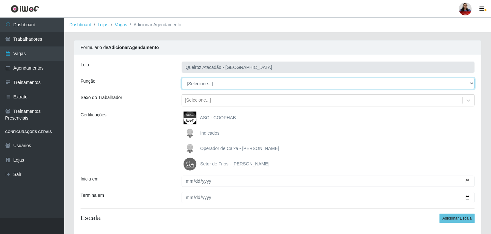
click at [190, 84] on select "[Selecione...] ASG ASG + ASG ++ Embalador Embalador + Embalador ++ Operador de …" at bounding box center [328, 83] width 293 height 11
select select "73"
click at [182, 78] on select "[Selecione...] ASG ASG + ASG ++ Embalador Embalador + Embalador ++ Operador de …" at bounding box center [328, 83] width 293 height 11
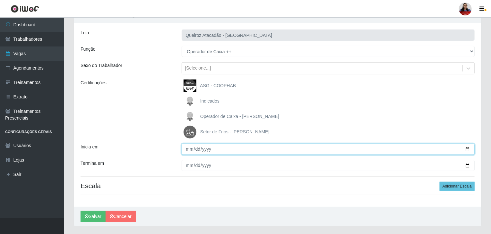
click at [468, 149] on input "Inicia em" at bounding box center [328, 149] width 293 height 11
type input "2025-10-12"
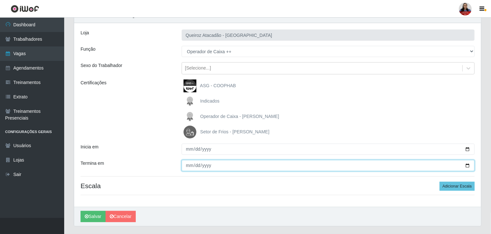
click at [467, 166] on input "Termina em" at bounding box center [328, 165] width 293 height 11
type input "2025-10-12"
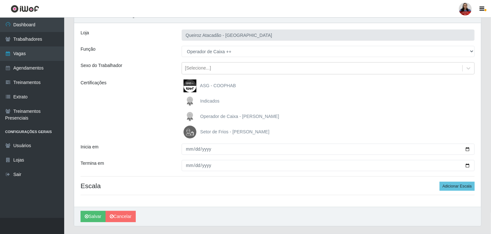
click at [166, 154] on div "Inicia em" at bounding box center [126, 149] width 101 height 11
click at [450, 185] on button "Adicionar Escala" at bounding box center [457, 186] width 35 height 9
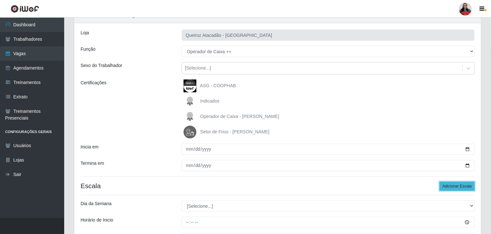
click at [450, 185] on button "Adicionar Escala" at bounding box center [457, 186] width 35 height 9
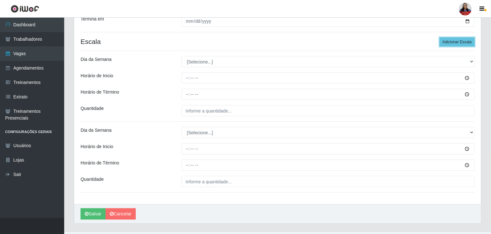
scroll to position [189, 0]
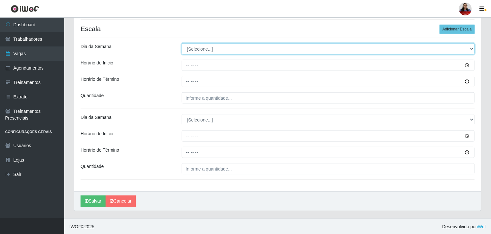
click at [213, 49] on select "[Selecione...] Segunda Terça Quarta Quinta Sexta Sábado Domingo" at bounding box center [328, 48] width 293 height 11
select select "0"
click at [182, 43] on select "[Selecione...] Segunda Terça Quarta Quinta Sexta Sábado Domingo" at bounding box center [328, 48] width 293 height 11
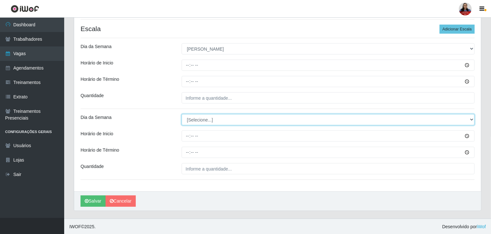
click at [210, 118] on select "[Selecione...] Segunda Terça Quarta Quinta Sexta Sábado Domingo" at bounding box center [328, 119] width 293 height 11
select select "0"
click at [182, 114] on select "[Selecione...] Segunda Terça Quarta Quinta Sexta Sábado Domingo" at bounding box center [328, 119] width 293 height 11
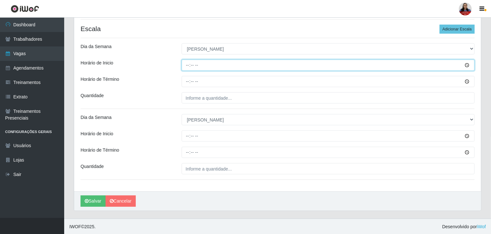
click at [189, 66] on input "Horário de Inicio" at bounding box center [328, 65] width 293 height 11
type input "11:00"
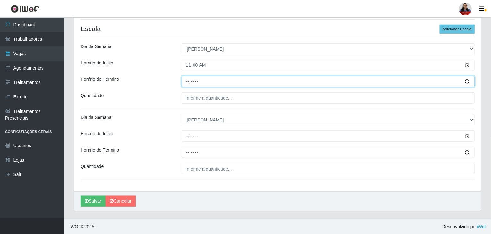
type input "17:00"
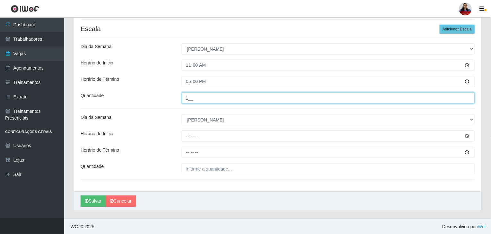
type input "1__"
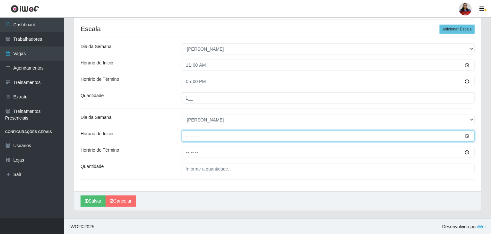
type input "12:00"
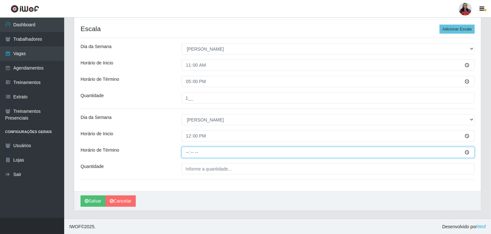
type input "18:00"
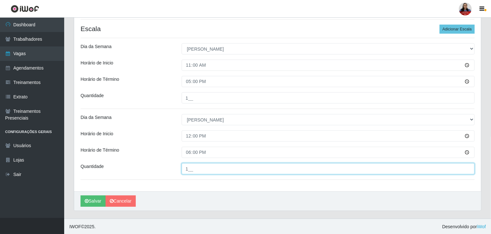
type input "1__"
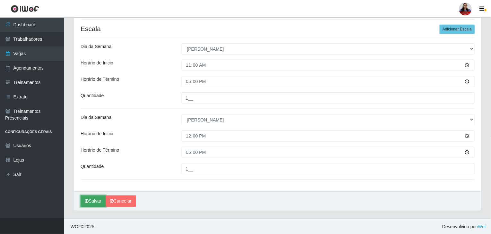
click at [90, 200] on button "Salvar" at bounding box center [93, 201] width 25 height 11
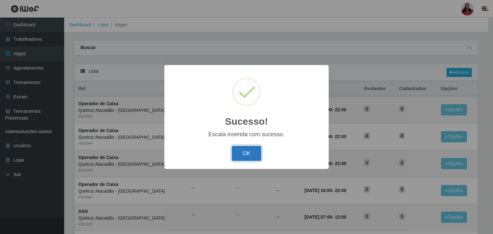
click at [252, 152] on button "OK" at bounding box center [247, 153] width 30 height 15
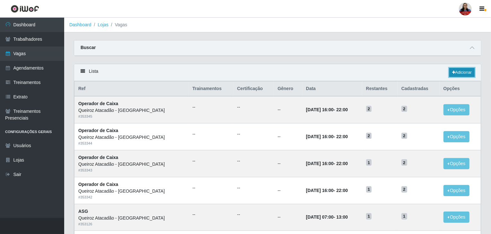
click at [466, 73] on link "Adicionar" at bounding box center [461, 72] width 25 height 9
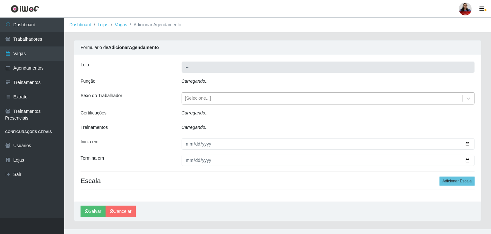
type input "Queiroz Atacadão - [GEOGRAPHIC_DATA]"
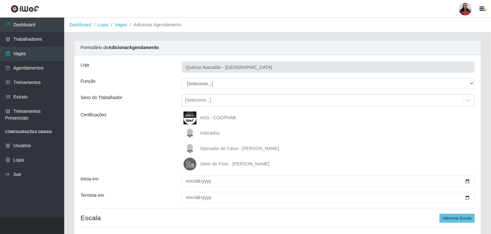
select select "22"
click at [182, 78] on select "[Selecione...] ASG ASG + ASG ++ Embalador Embalador + Embalador ++ Operador de …" at bounding box center [328, 83] width 293 height 11
click at [159, 144] on div "Certificações" at bounding box center [126, 141] width 101 height 59
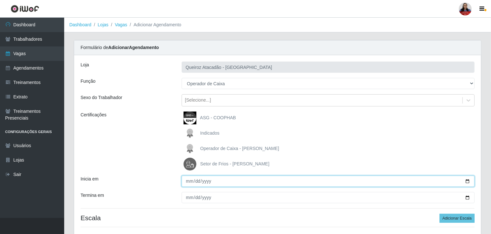
click at [467, 182] on input "Inicia em" at bounding box center [328, 181] width 293 height 11
type input "[DATE]"
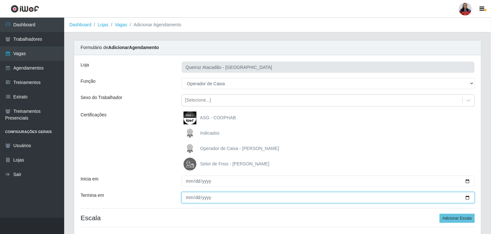
click at [469, 199] on input "Termina em" at bounding box center [328, 197] width 293 height 11
type input "[DATE]"
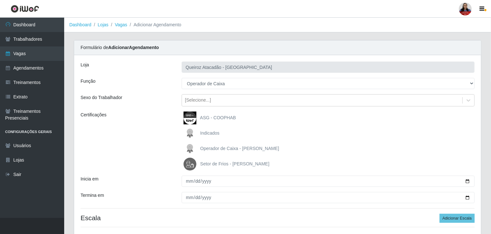
click at [153, 199] on div "Termina em" at bounding box center [126, 197] width 101 height 11
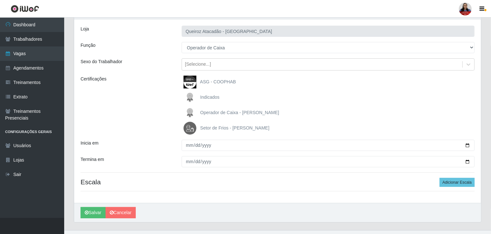
scroll to position [47, 0]
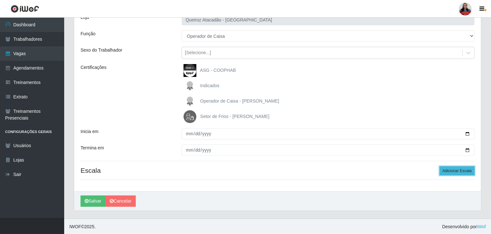
click at [456, 173] on button "Adicionar Escala" at bounding box center [457, 171] width 35 height 9
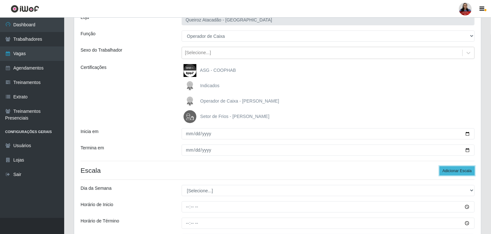
click at [456, 173] on button "Adicionar Escala" at bounding box center [457, 171] width 35 height 9
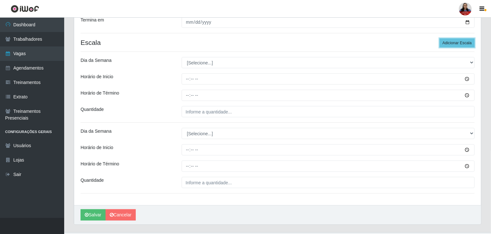
scroll to position [176, 0]
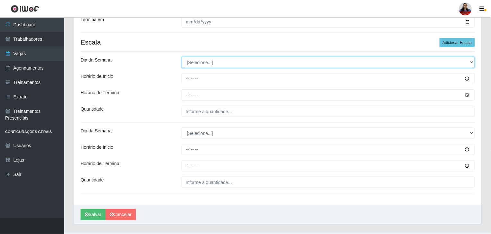
click at [239, 62] on select "[Selecione...] Segunda Terça Quarta Quinta Sexta Sábado Domingo" at bounding box center [328, 62] width 293 height 11
select select "1"
click at [182, 57] on select "[Selecione...] Segunda Terça Quarta Quinta Sexta Sábado Domingo" at bounding box center [328, 62] width 293 height 11
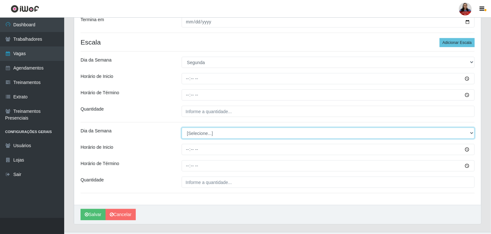
click at [229, 134] on select "[Selecione...] Segunda Terça Quarta Quinta Sexta Sábado Domingo" at bounding box center [328, 133] width 293 height 11
select select "1"
click at [182, 128] on select "[Selecione...] Segunda Terça Quarta Quinta Sexta Sábado Domingo" at bounding box center [328, 133] width 293 height 11
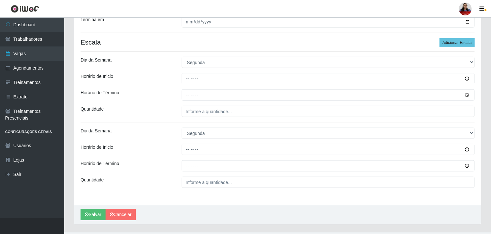
click at [143, 91] on div "Horário de Término" at bounding box center [126, 95] width 101 height 11
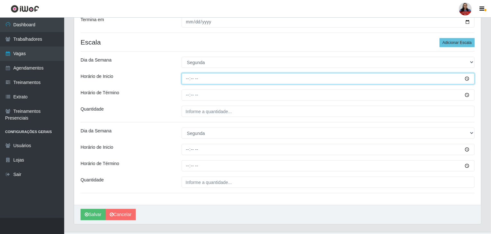
click at [188, 79] on input "Horário de Inicio" at bounding box center [328, 78] width 293 height 11
click at [194, 80] on input "Horário de Inicio" at bounding box center [328, 78] width 293 height 11
type input "11:00"
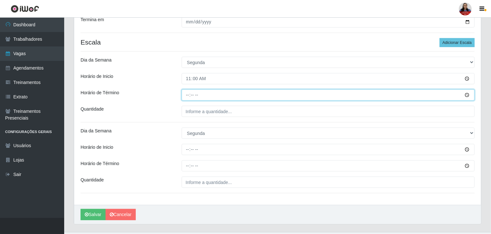
type input "17:00"
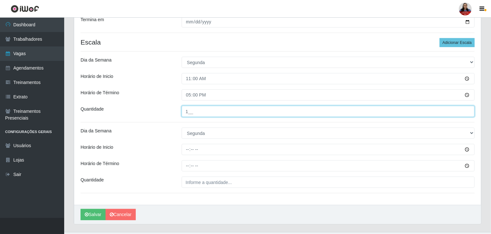
type input "1__"
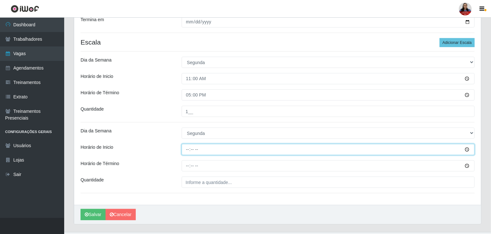
type input "12:00"
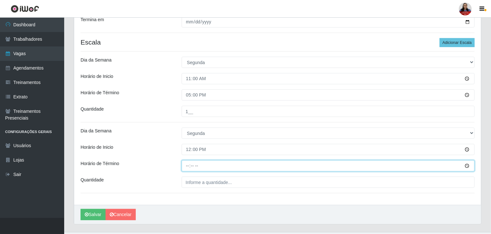
type input "18:00"
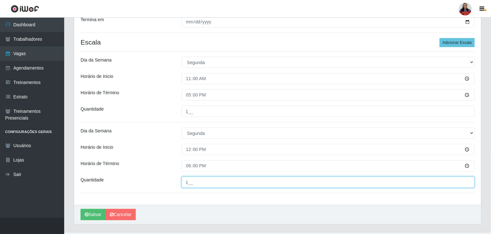
type input "1__"
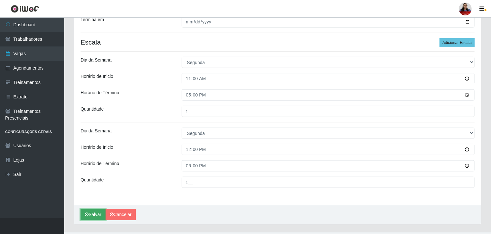
click at [95, 214] on button "Salvar" at bounding box center [93, 214] width 25 height 11
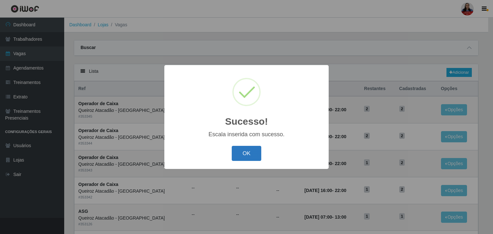
click at [257, 154] on button "OK" at bounding box center [247, 153] width 30 height 15
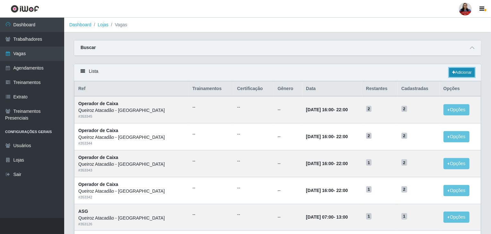
click at [460, 73] on link "Adicionar" at bounding box center [461, 72] width 25 height 9
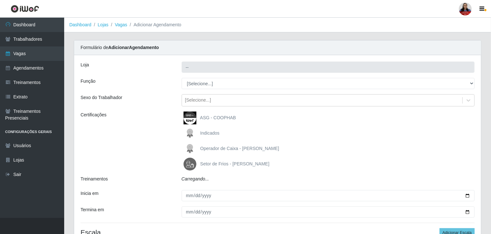
type input "Queiroz Atacadão - [GEOGRAPHIC_DATA]"
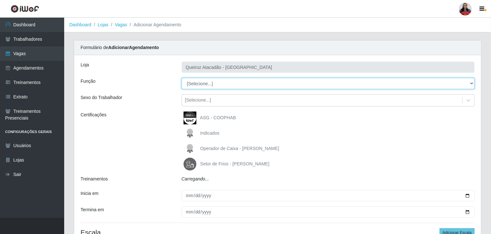
click at [243, 85] on select "[Selecione...] ASG ASG + ASG ++ Embalador Embalador + Embalador ++ Operador de …" at bounding box center [328, 83] width 293 height 11
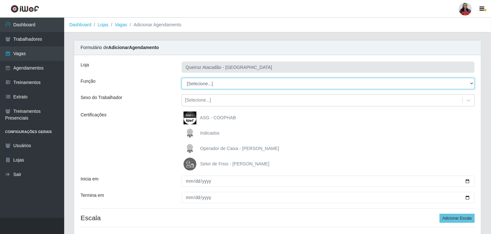
select select "80"
click at [182, 78] on select "[Selecione...] ASG ASG + ASG ++ Embalador Embalador + Embalador ++ Operador de …" at bounding box center [328, 83] width 293 height 11
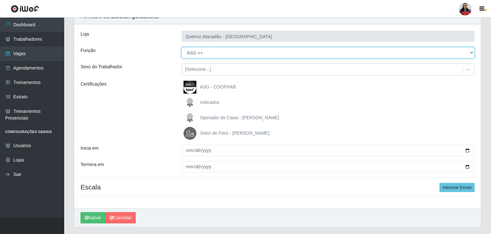
scroll to position [32, 0]
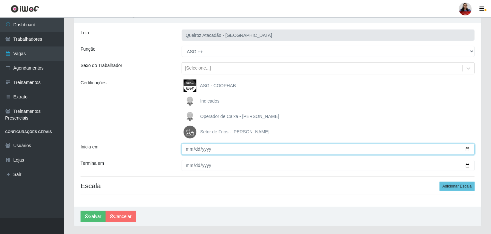
click at [465, 149] on input "Inicia em" at bounding box center [328, 149] width 293 height 11
type input "2025-10-12"
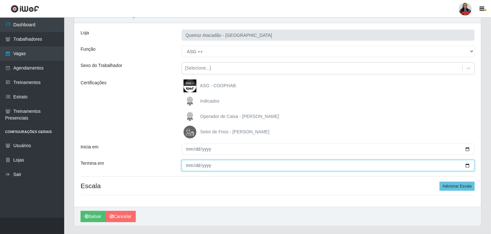
click at [466, 166] on input "Termina em" at bounding box center [328, 165] width 293 height 11
type input "2025-10-12"
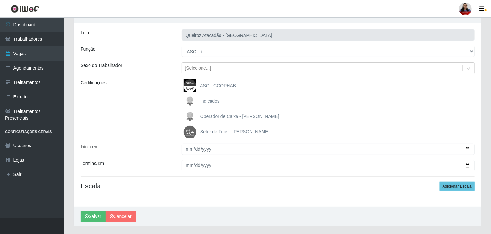
click at [157, 150] on div "Inicia em" at bounding box center [126, 149] width 101 height 11
click at [465, 190] on button "Adicionar Escala" at bounding box center [457, 186] width 35 height 9
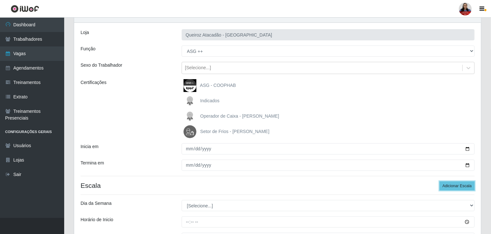
scroll to position [118, 0]
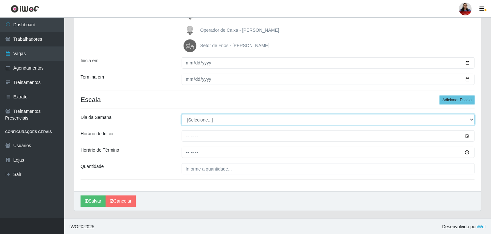
click at [204, 122] on select "[Selecione...] Segunda Terça Quarta Quinta Sexta Sábado Domingo" at bounding box center [328, 119] width 293 height 11
select select "0"
click at [182, 114] on select "[Selecione...] Segunda Terça Quarta Quinta Sexta Sábado Domingo" at bounding box center [328, 119] width 293 height 11
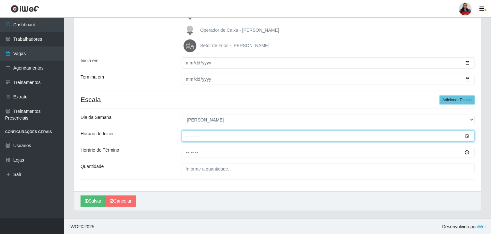
click at [186, 139] on input "Horário de Inicio" at bounding box center [328, 136] width 293 height 11
type input "07:00"
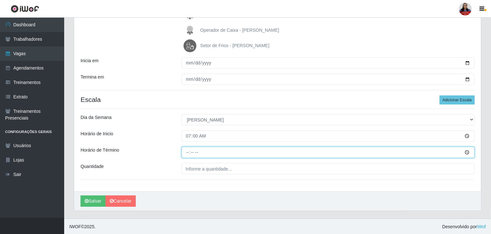
type input "13:00"
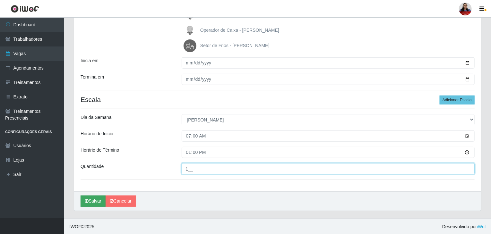
type input "1__"
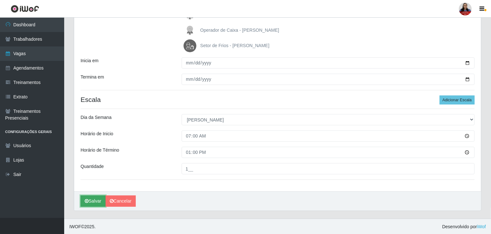
click at [90, 201] on button "Salvar" at bounding box center [93, 201] width 25 height 11
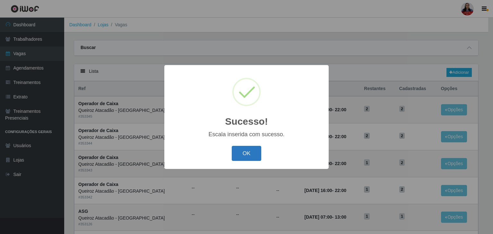
click at [251, 154] on button "OK" at bounding box center [247, 153] width 30 height 15
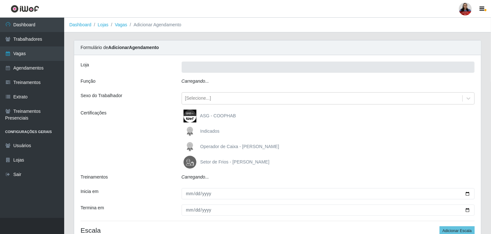
type input "Queiroz Atacadão - [GEOGRAPHIC_DATA]"
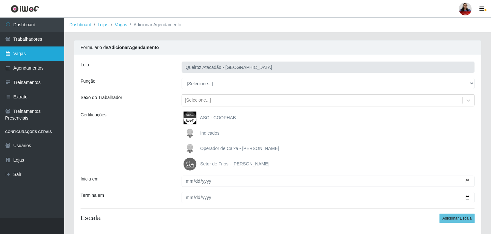
click at [26, 52] on link "Vagas" at bounding box center [32, 54] width 64 height 14
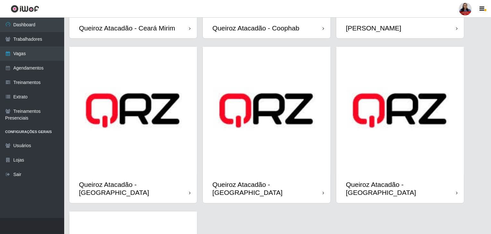
scroll to position [481, 0]
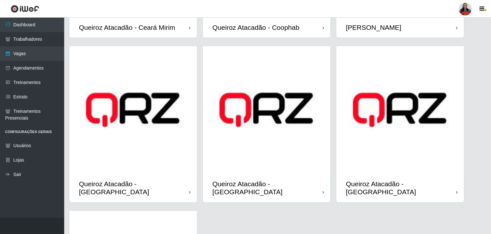
click at [279, 134] on img at bounding box center [267, 110] width 128 height 128
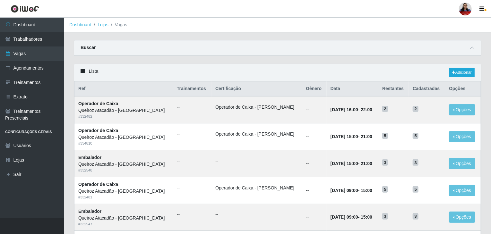
click at [474, 44] on div at bounding box center [472, 47] width 8 height 7
click at [472, 48] on icon at bounding box center [472, 48] width 4 height 4
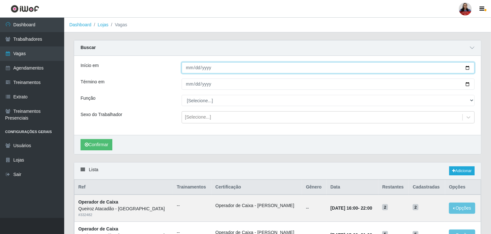
click at [467, 69] on input "Início em" at bounding box center [328, 67] width 293 height 11
type input "[DATE]"
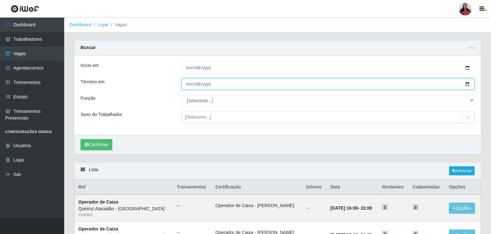
click at [467, 85] on input "Término em" at bounding box center [328, 84] width 293 height 11
type input "[DATE]"
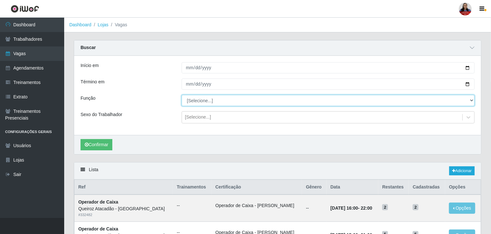
click at [209, 100] on select "[Selecione...] Auxiliar de Depósito Auxiliar de Depósito + Auxiliar de Depósito…" at bounding box center [328, 100] width 293 height 11
select select "112"
click at [182, 95] on select "[Selecione...] Auxiliar de Depósito Auxiliar de Depósito + Auxiliar de Depósito…" at bounding box center [328, 100] width 293 height 11
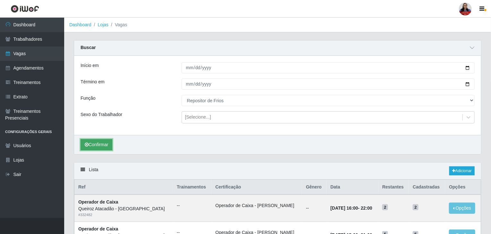
click at [100, 145] on button "Confirmar" at bounding box center [97, 144] width 32 height 11
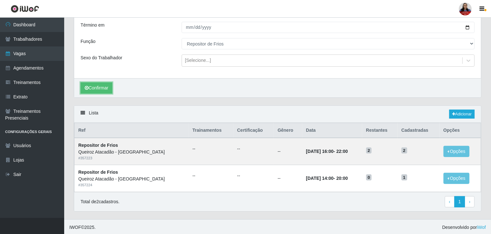
scroll to position [57, 0]
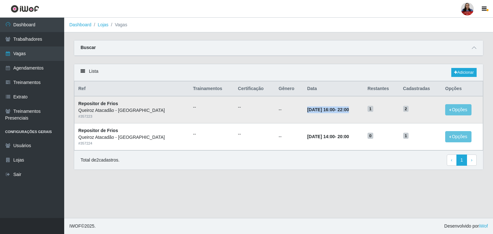
drag, startPoint x: 282, startPoint y: 109, endPoint x: 305, endPoint y: 124, distance: 27.2
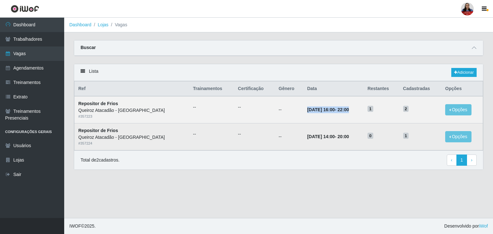
click at [338, 110] on td "[DATE] 16:00 - 22:00" at bounding box center [333, 109] width 60 height 27
drag, startPoint x: 282, startPoint y: 137, endPoint x: 338, endPoint y: 136, distance: 55.8
click at [338, 136] on td "[DATE] 14:00 - 20:00" at bounding box center [333, 137] width 60 height 27
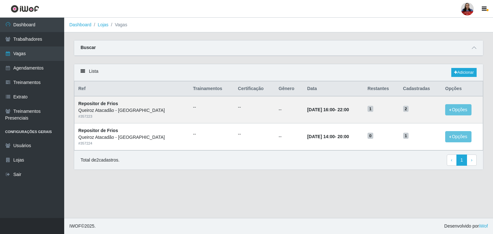
click at [307, 74] on div "Lista Adicionar" at bounding box center [278, 72] width 409 height 17
drag, startPoint x: 289, startPoint y: 110, endPoint x: 336, endPoint y: 111, distance: 47.2
click at [336, 111] on strong "[DATE] 16:00 - 22:00" at bounding box center [328, 109] width 42 height 5
click at [321, 122] on td "[DATE] 16:00 - 22:00" at bounding box center [333, 109] width 60 height 27
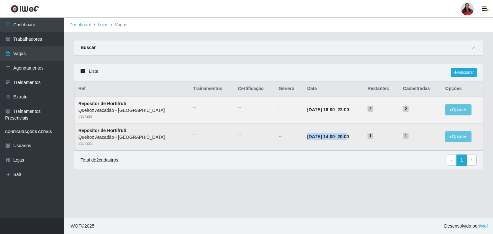
drag, startPoint x: 308, startPoint y: 138, endPoint x: 347, endPoint y: 152, distance: 41.2
click at [334, 138] on strong "[DATE] 14:00 - 20:00" at bounding box center [328, 136] width 42 height 5
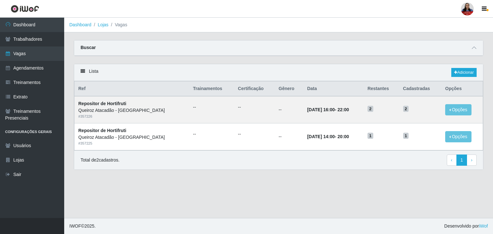
click at [347, 156] on div "Total de 2 cadastros. ‹ Previous 1 › Next" at bounding box center [279, 161] width 396 height 12
click at [327, 208] on main "Dashboard Lojas Vagas Carregando... Buscar Início em [DATE] Término em [DATE] F…" at bounding box center [278, 118] width 429 height 201
drag, startPoint x: 79, startPoint y: 103, endPoint x: 120, endPoint y: 103, distance: 40.7
click at [120, 103] on td "Repositor de Frios Queiroz Atacadão - Mossoró # 357223" at bounding box center [131, 109] width 115 height 27
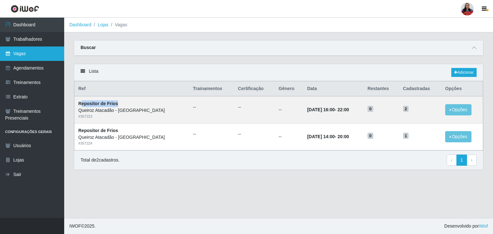
click at [20, 53] on link "Vagas" at bounding box center [32, 54] width 64 height 14
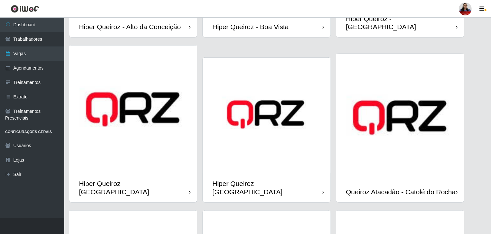
scroll to position [160, 0]
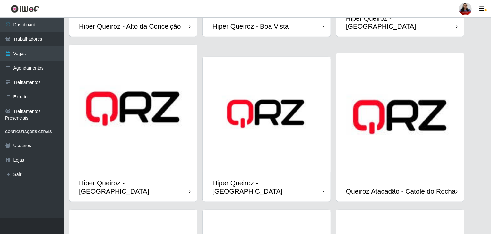
click at [271, 22] on div "Hiper Queiroz - Boa Vista" at bounding box center [250, 26] width 76 height 8
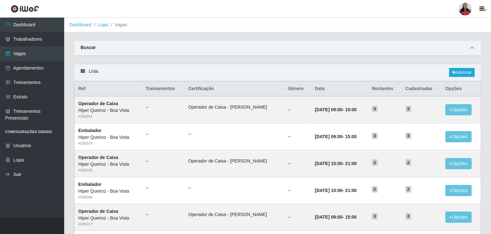
click at [472, 47] on icon at bounding box center [472, 48] width 4 height 4
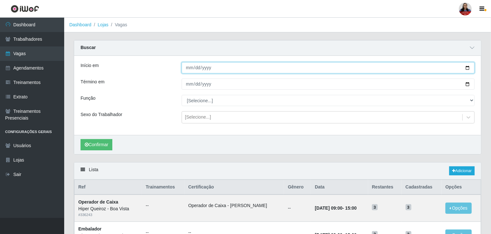
click at [467, 68] on input "Início em" at bounding box center [328, 67] width 293 height 11
type input "[DATE]"
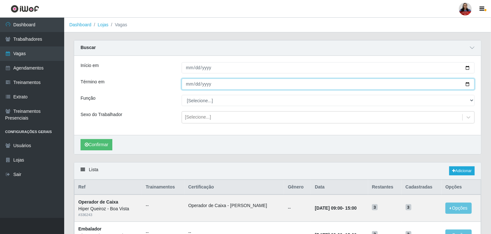
click at [467, 85] on input "Término em" at bounding box center [328, 84] width 293 height 11
type input "[DATE]"
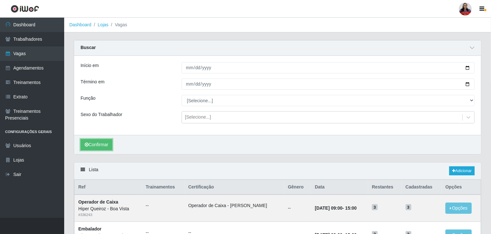
drag, startPoint x: 107, startPoint y: 143, endPoint x: 148, endPoint y: 126, distance: 45.0
click at [107, 143] on button "Confirmar" at bounding box center [97, 144] width 32 height 11
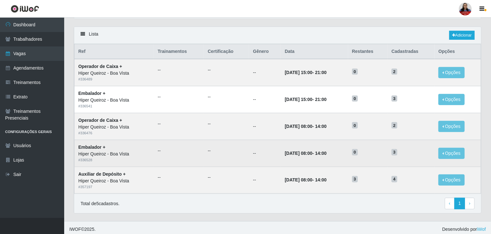
scroll to position [138, 0]
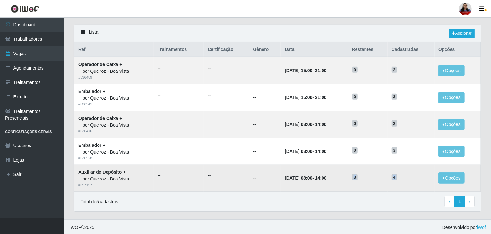
drag, startPoint x: 368, startPoint y: 176, endPoint x: 415, endPoint y: 177, distance: 46.2
click at [415, 177] on tr "Auxiliar de Depósito + Hiper Queiroz - Boa Vista # 357197 -- -- -- [DATE] 08:00…" at bounding box center [277, 178] width 407 height 27
click at [412, 176] on h5 "4" at bounding box center [410, 177] width 39 height 7
